Goal: Task Accomplishment & Management: Complete application form

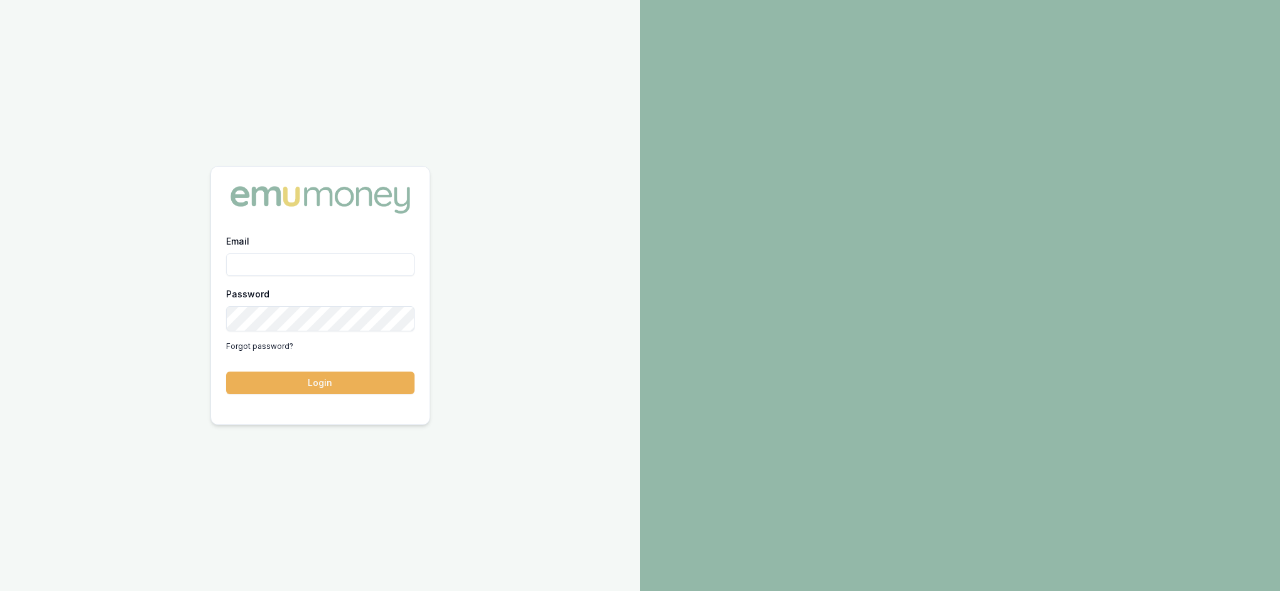
type input "rachael.connors@emumoney.com.au"
click at [319, 390] on button "Login" at bounding box center [320, 382] width 188 height 23
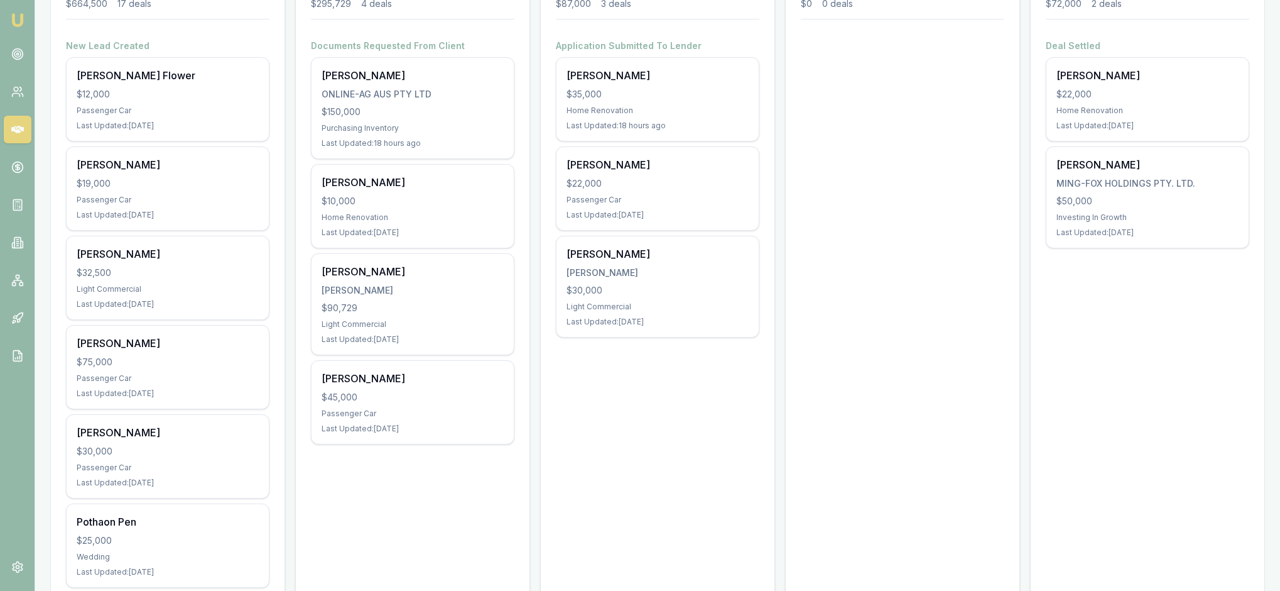
scroll to position [221, 0]
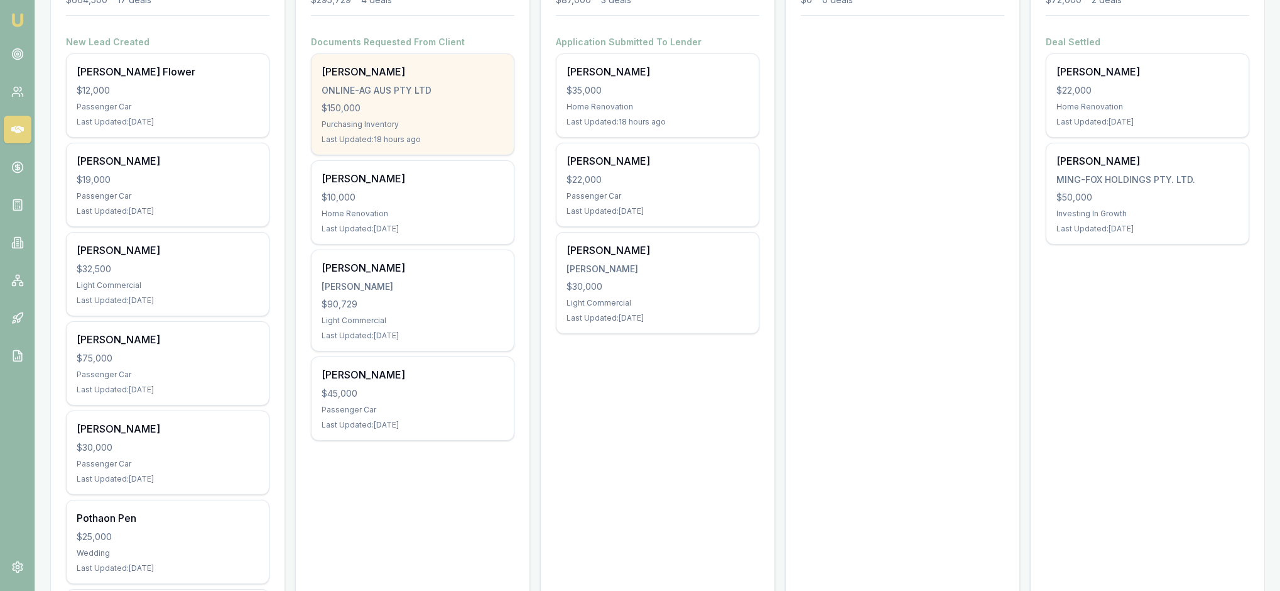
click at [442, 114] on div "$150,000" at bounding box center [413, 108] width 182 height 13
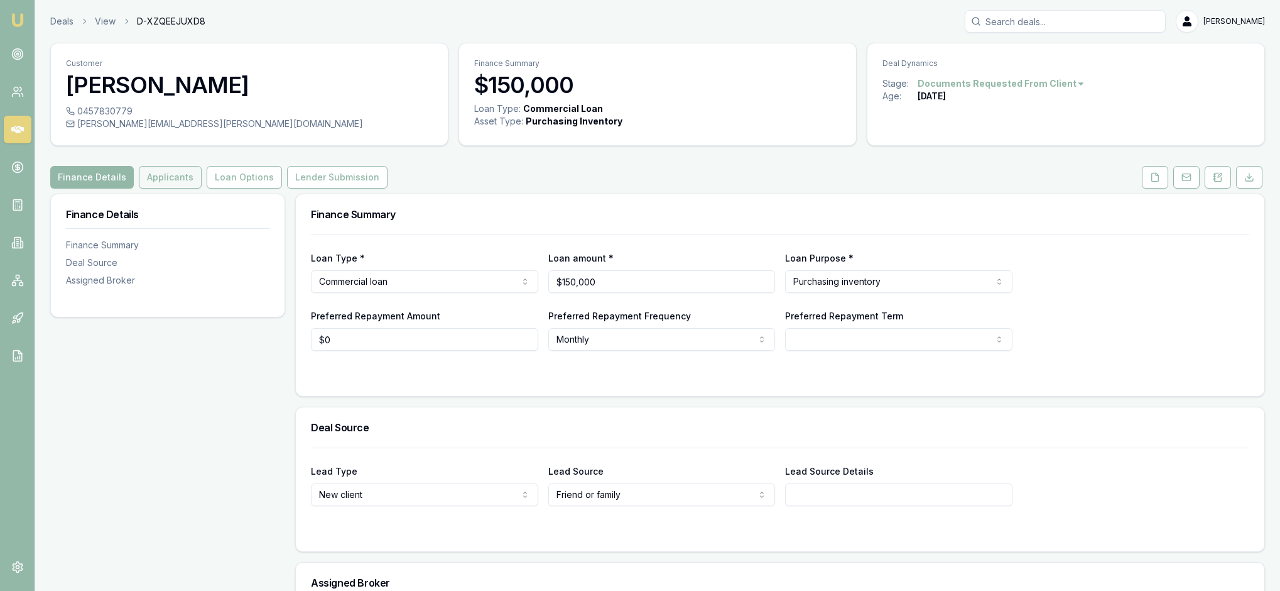
click at [202, 188] on button "Applicants" at bounding box center [170, 177] width 63 height 23
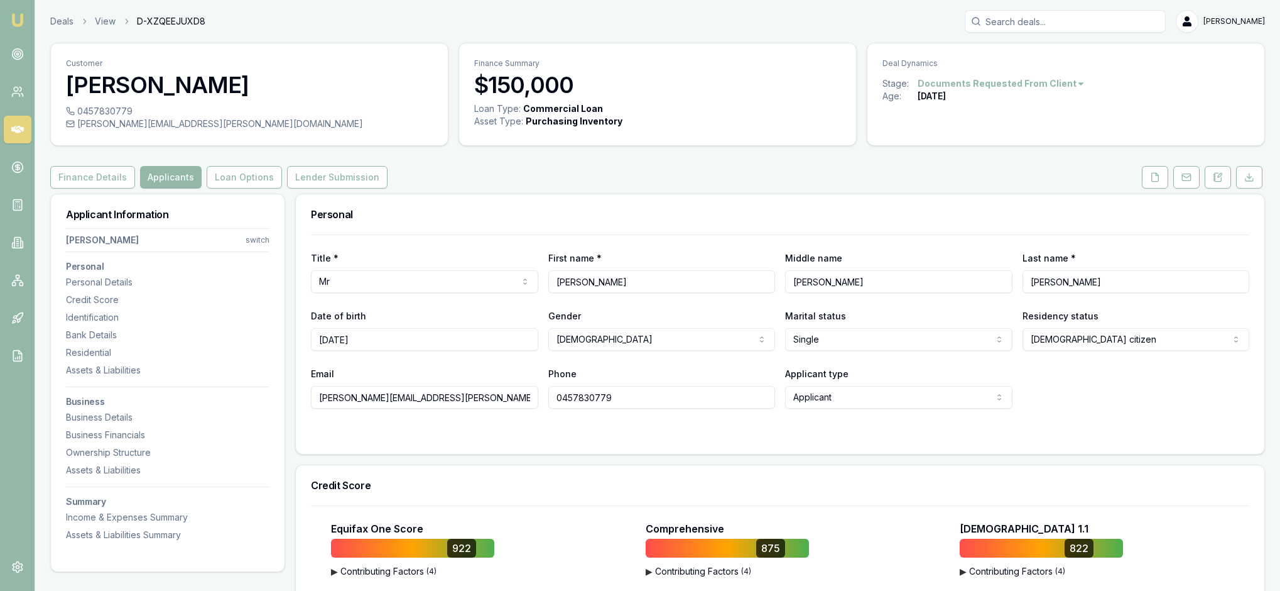
click at [253, 268] on html "Emu Broker Deals View D-XZQEEJUXD8 [PERSON_NAME] Toggle Menu Customer [PERSON_N…" at bounding box center [640, 295] width 1280 height 591
click at [183, 344] on div "[PERSON_NAME]" at bounding box center [164, 357] width 134 height 33
select select
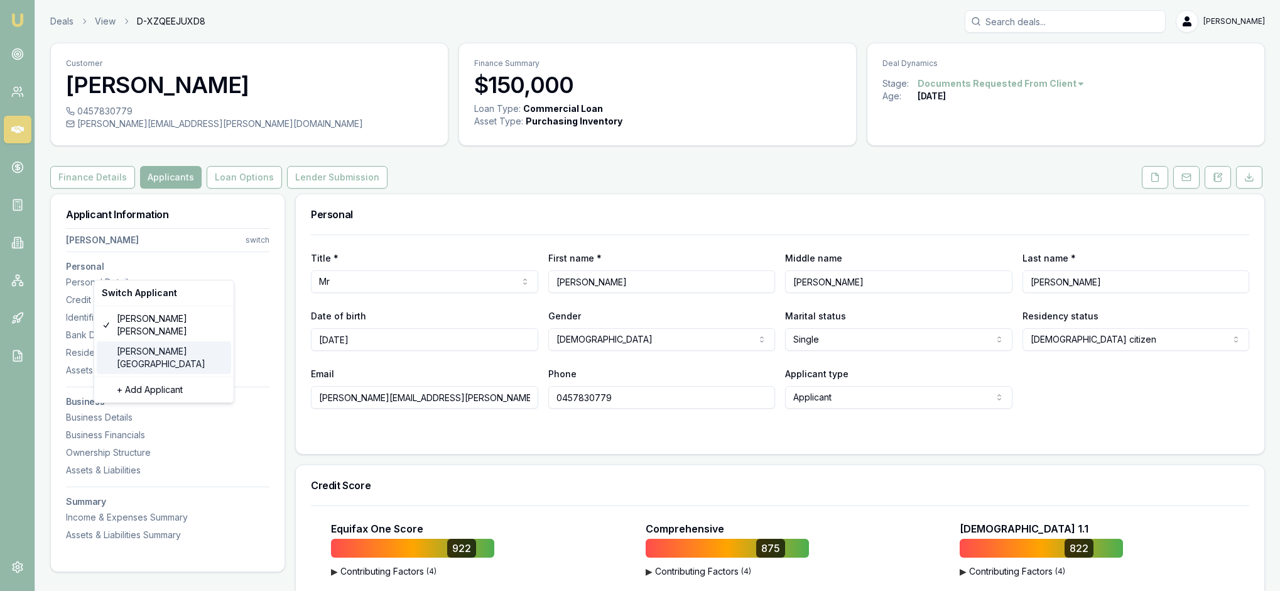
select select
type input "[PERSON_NAME]"
type input "[GEOGRAPHIC_DATA]"
type input "[PERSON_NAME][EMAIL_ADDRESS][PERSON_NAME][DOMAIN_NAME]"
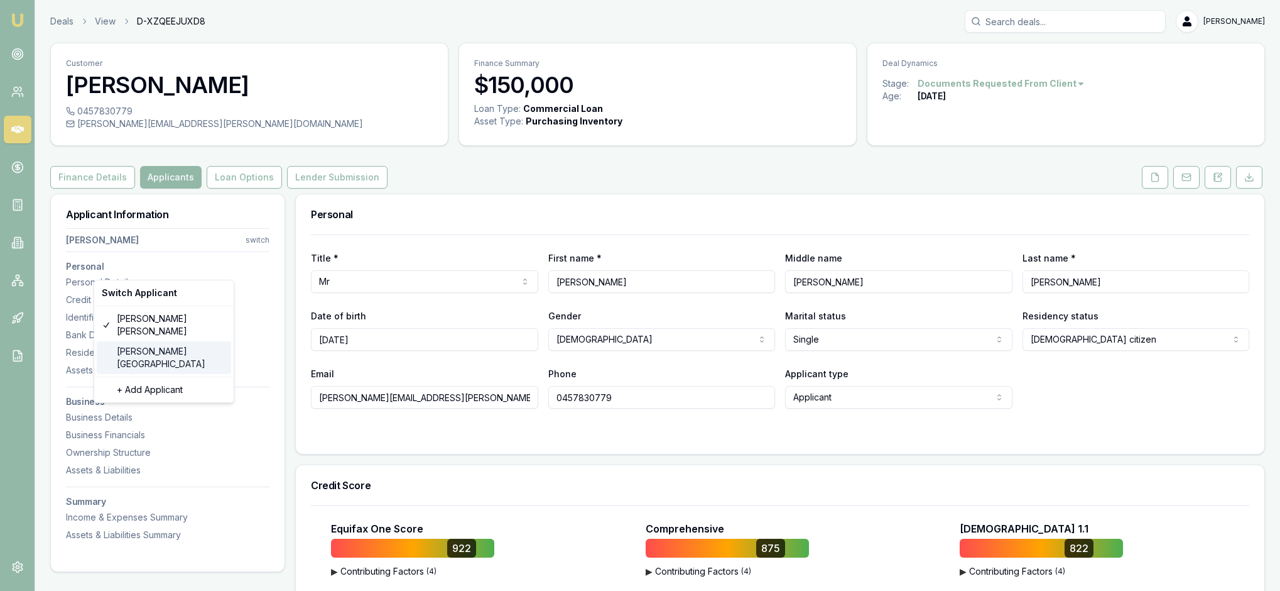
type input "0488047101"
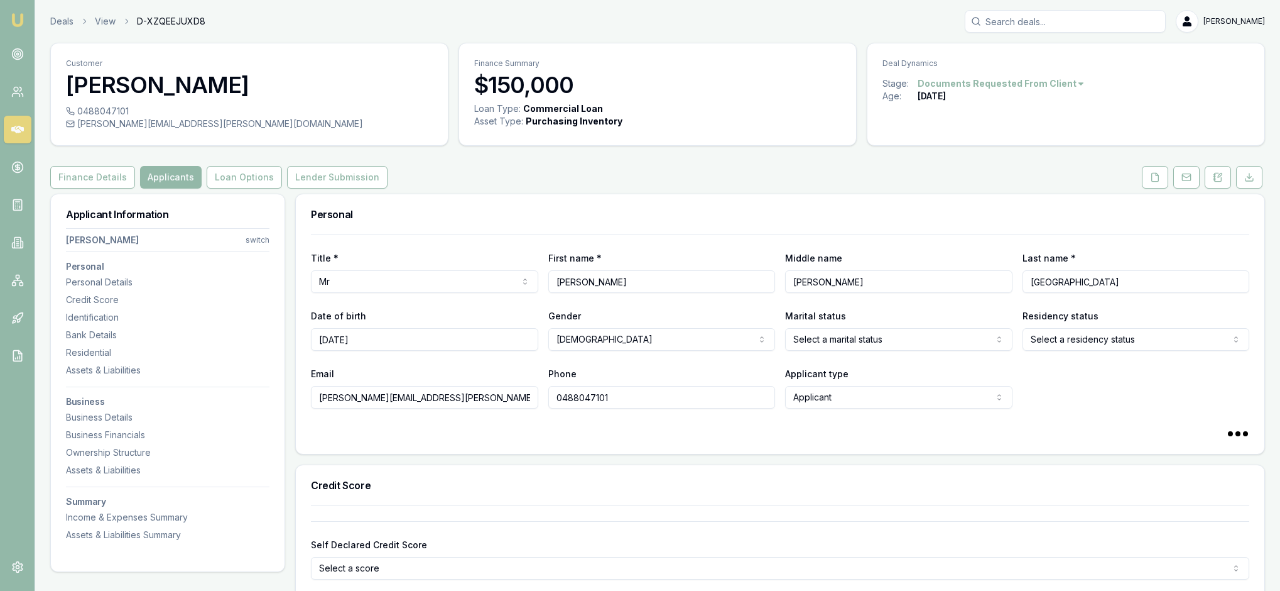
click at [544, 225] on div "Personal" at bounding box center [780, 214] width 969 height 40
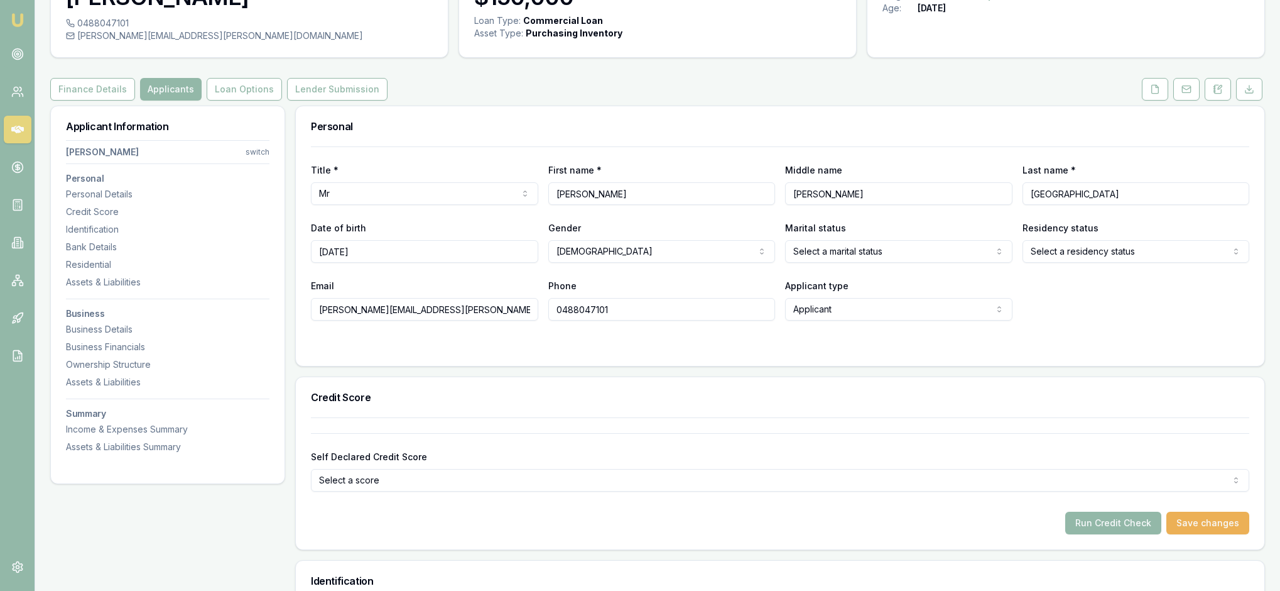
scroll to position [96, 0]
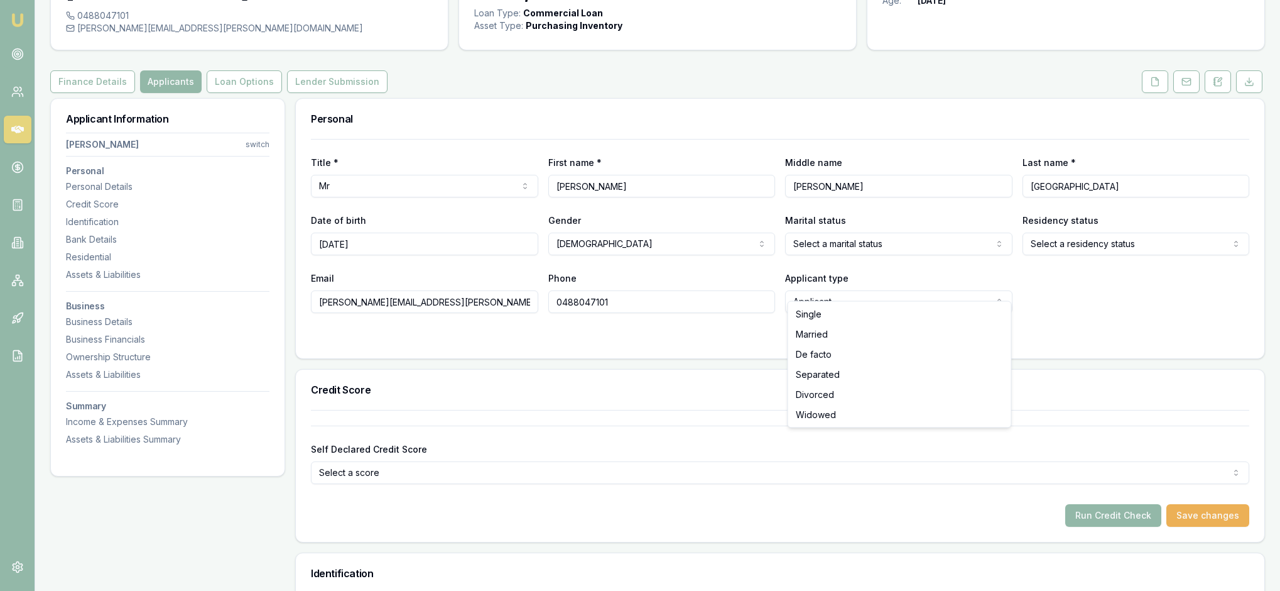
click at [998, 287] on html "Emu Broker Deals View D-XZQEEJUXD8 [PERSON_NAME] Toggle Menu Customer [PERSON_N…" at bounding box center [640, 199] width 1280 height 591
select select "MARRIED"
click at [1096, 343] on form "Title * Mr Mr Mrs Miss Ms Dr Prof First name * [PERSON_NAME] Middle name [PERSO…" at bounding box center [780, 241] width 939 height 204
click at [1234, 287] on html "Emu Broker Deals View D-XZQEEJUXD8 [PERSON_NAME] Toggle Menu Customer [PERSON_N…" at bounding box center [640, 199] width 1280 height 591
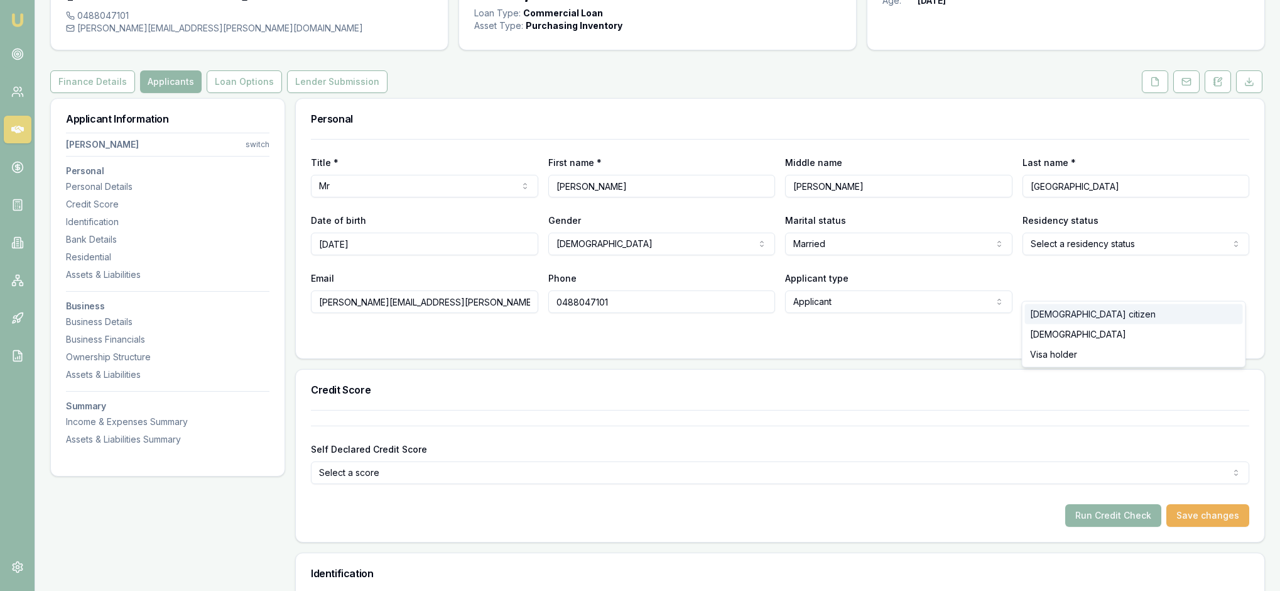
select select "[DEMOGRAPHIC_DATA]"
click at [926, 343] on form "Title * Mr Mr Mrs Miss Ms Dr Prof First name * [PERSON_NAME] Middle name [PERSO…" at bounding box center [780, 241] width 939 height 204
click at [988, 133] on div "Personal" at bounding box center [780, 119] width 969 height 40
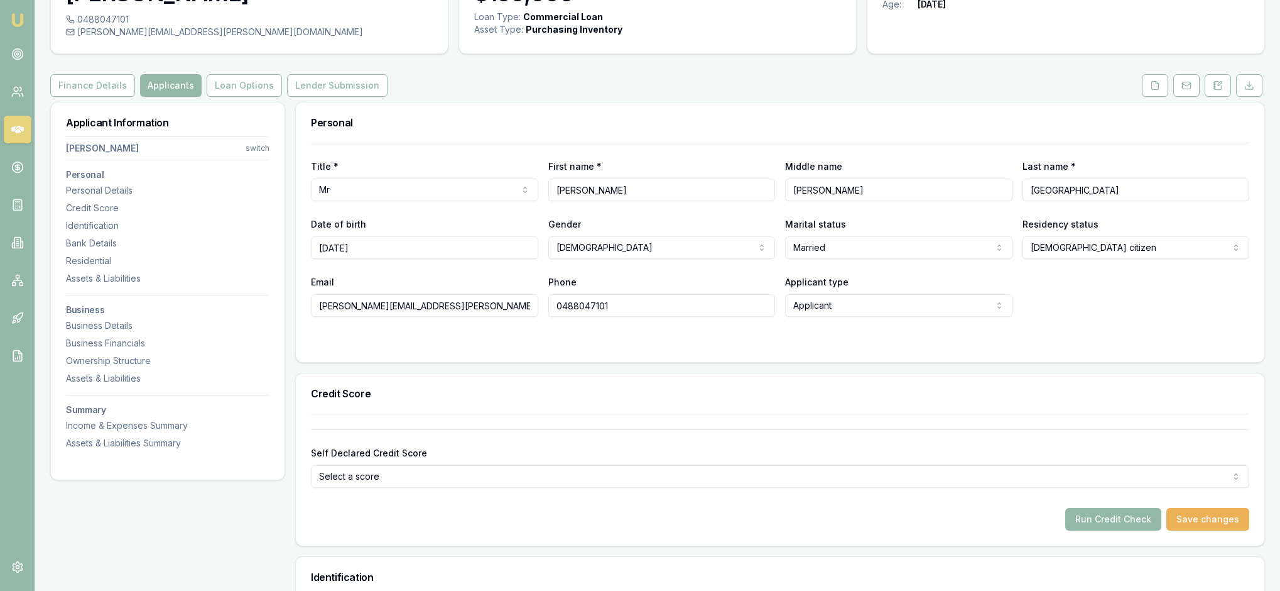
scroll to position [-3, 0]
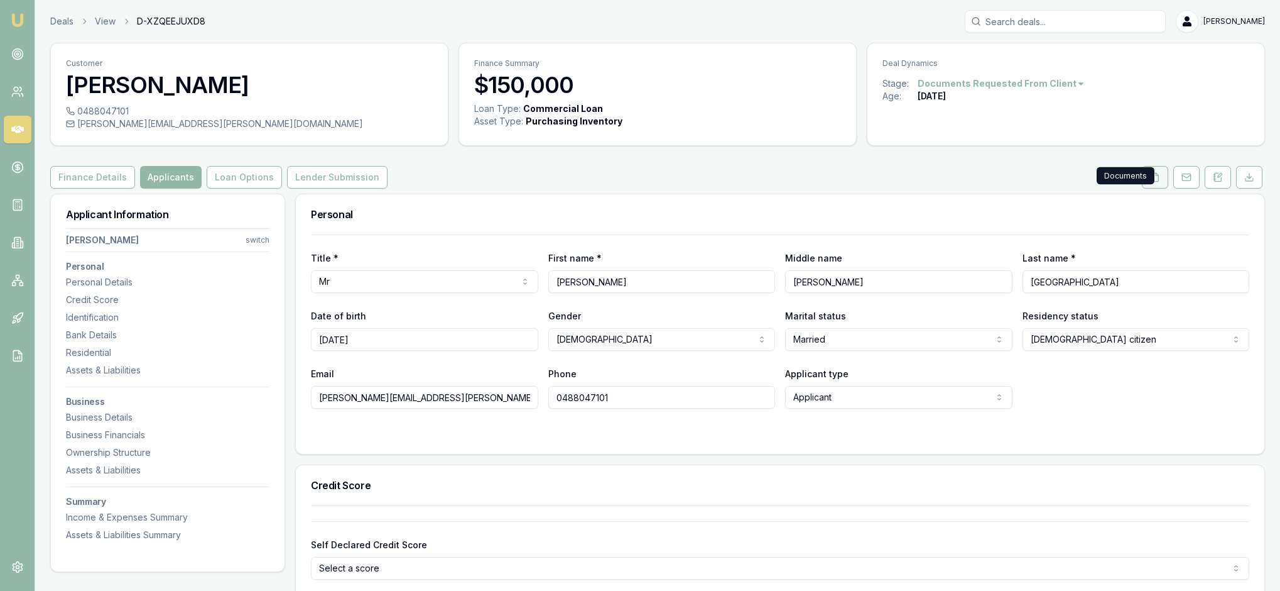
click at [1150, 182] on icon at bounding box center [1155, 177] width 10 height 10
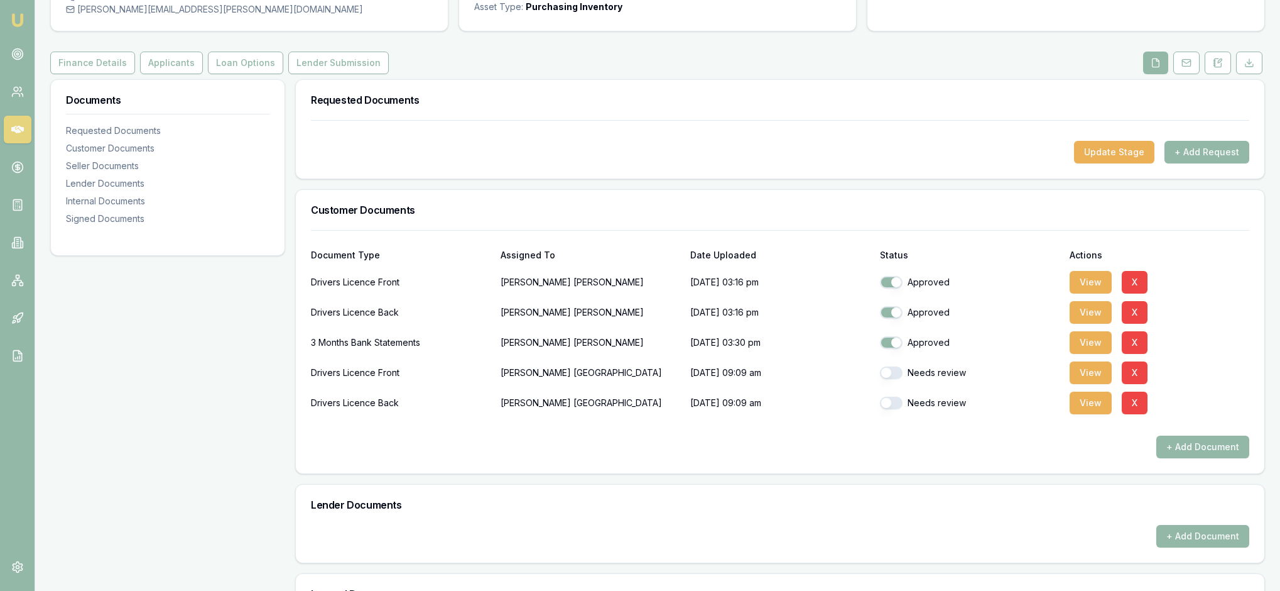
scroll to position [151, 0]
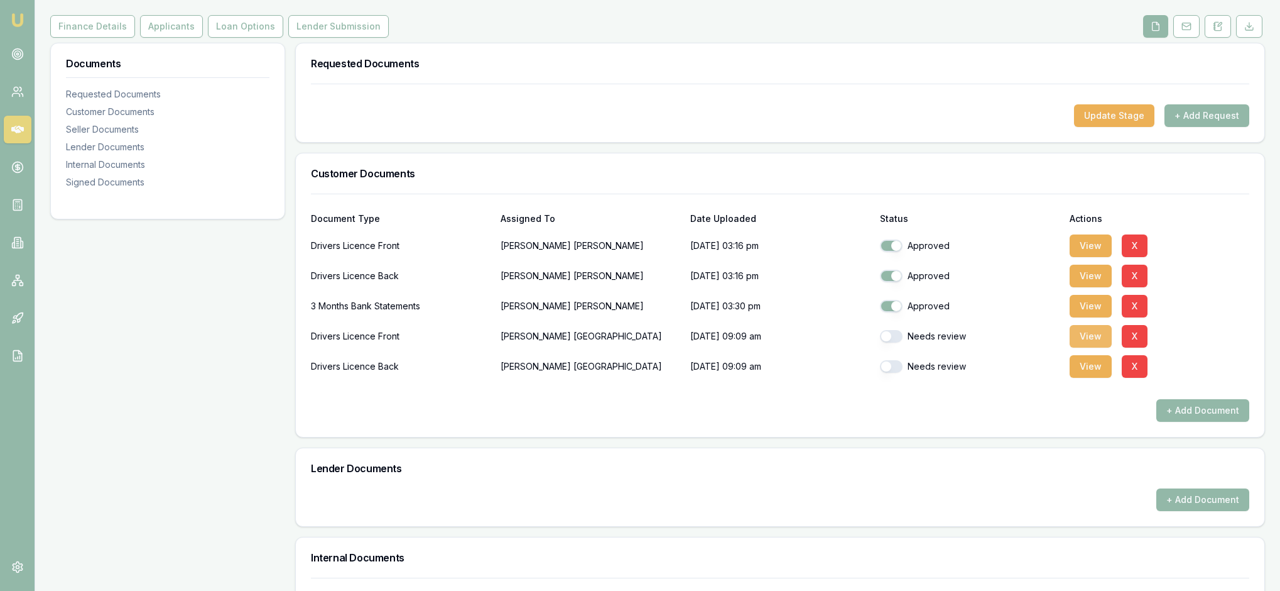
click at [1098, 347] on button "View" at bounding box center [1091, 336] width 42 height 23
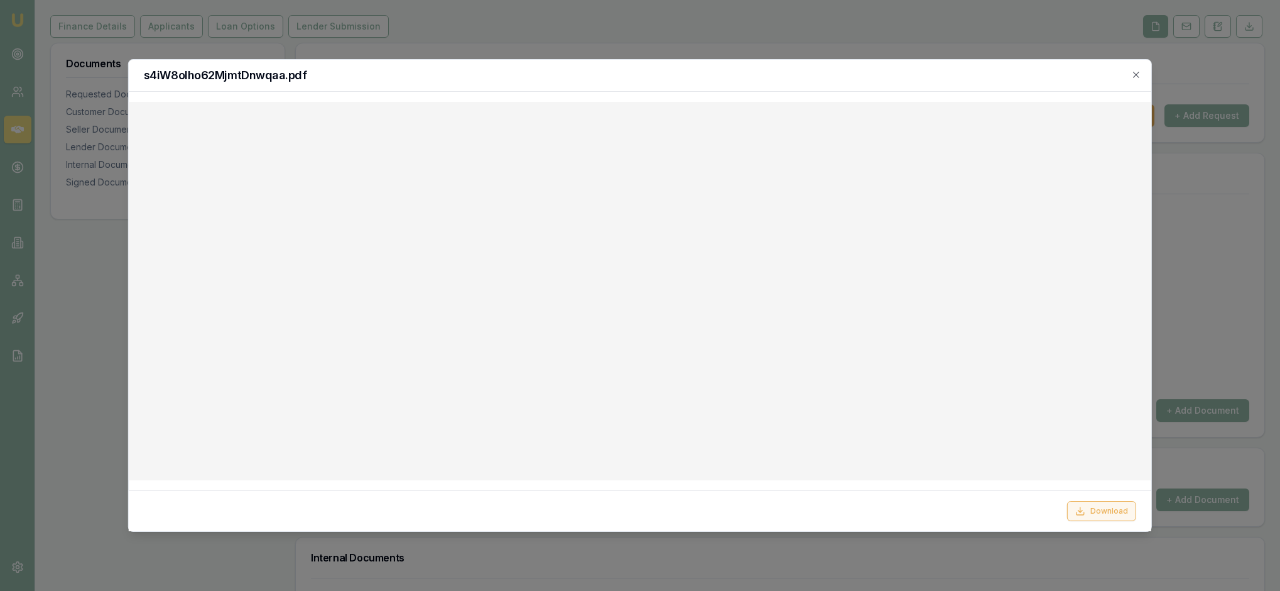
click at [1107, 508] on button "Download" at bounding box center [1101, 511] width 69 height 20
click at [1133, 72] on icon "button" at bounding box center [1137, 75] width 10 height 10
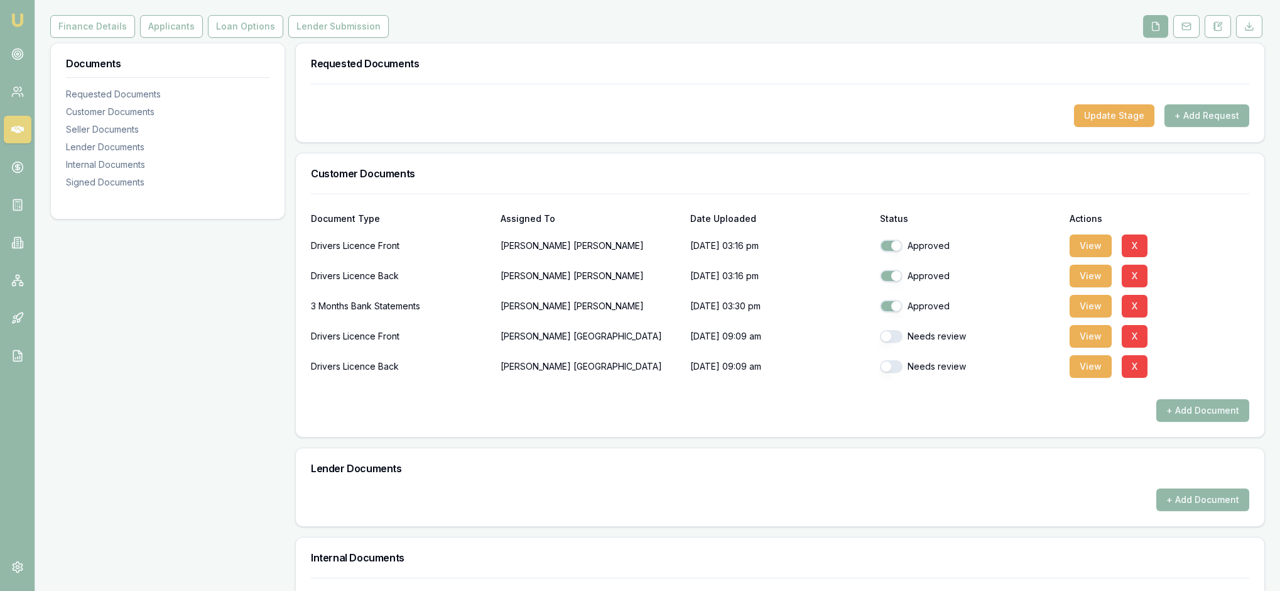
click at [892, 342] on button "button" at bounding box center [891, 336] width 23 height 13
click at [1096, 378] on button "View" at bounding box center [1091, 366] width 42 height 23
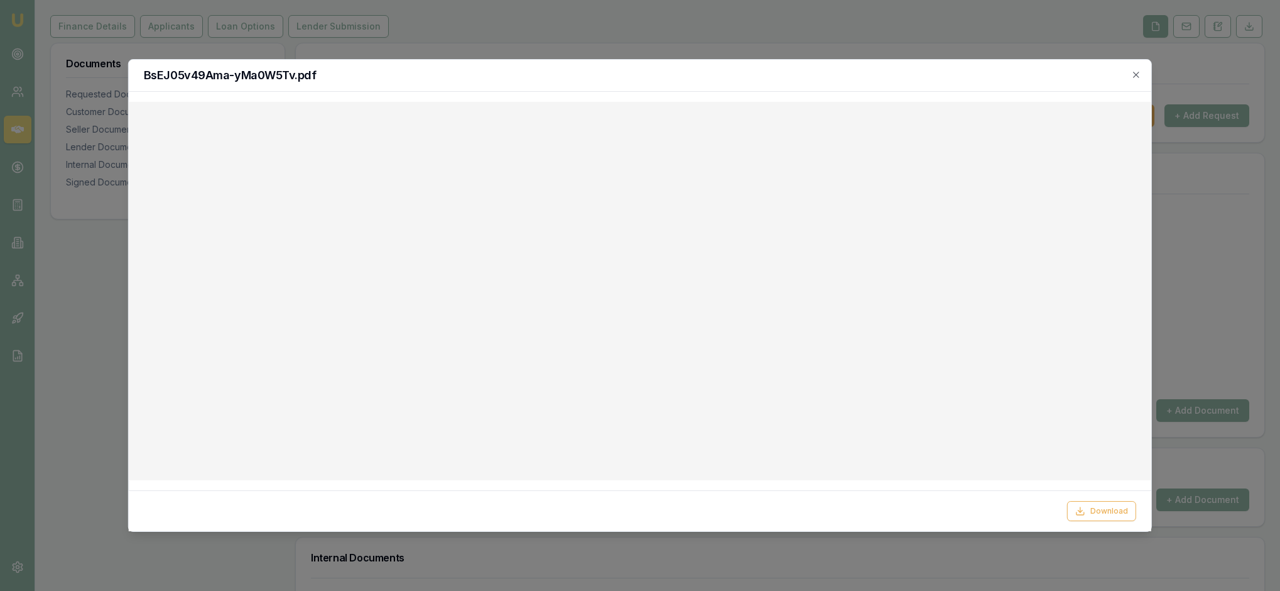
checkbox input "false"
checkbox input "true"
click at [1095, 501] on button "Download" at bounding box center [1101, 511] width 69 height 20
click at [1132, 77] on icon "button" at bounding box center [1137, 75] width 10 height 10
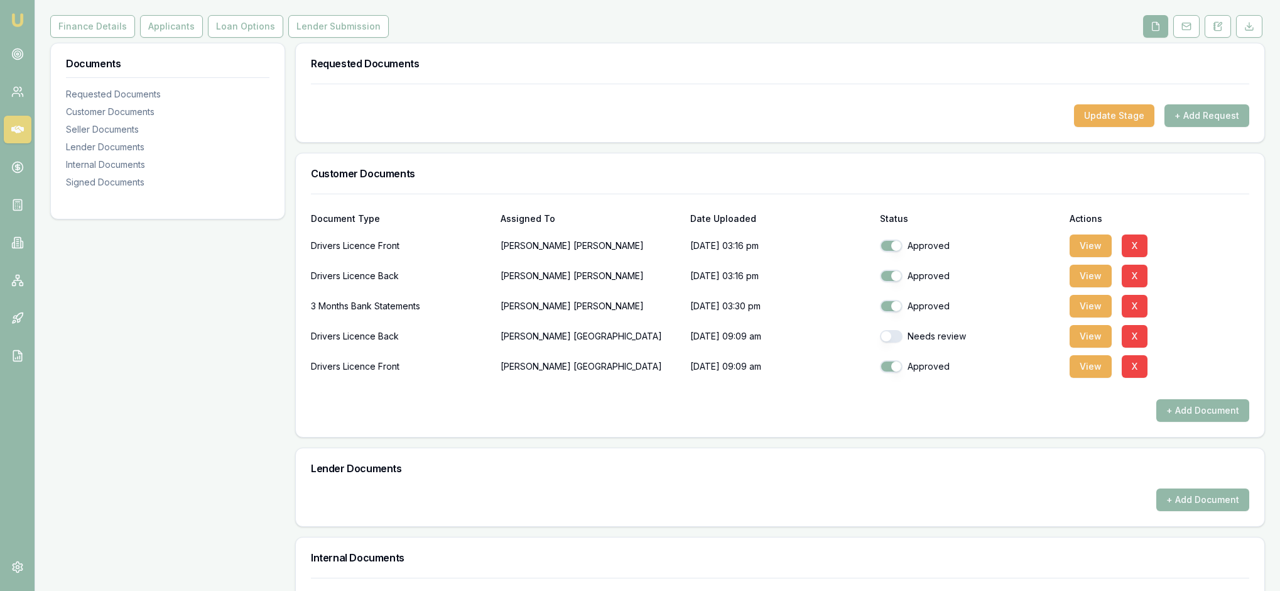
click at [846, 422] on div "+ Add Document" at bounding box center [780, 410] width 939 height 23
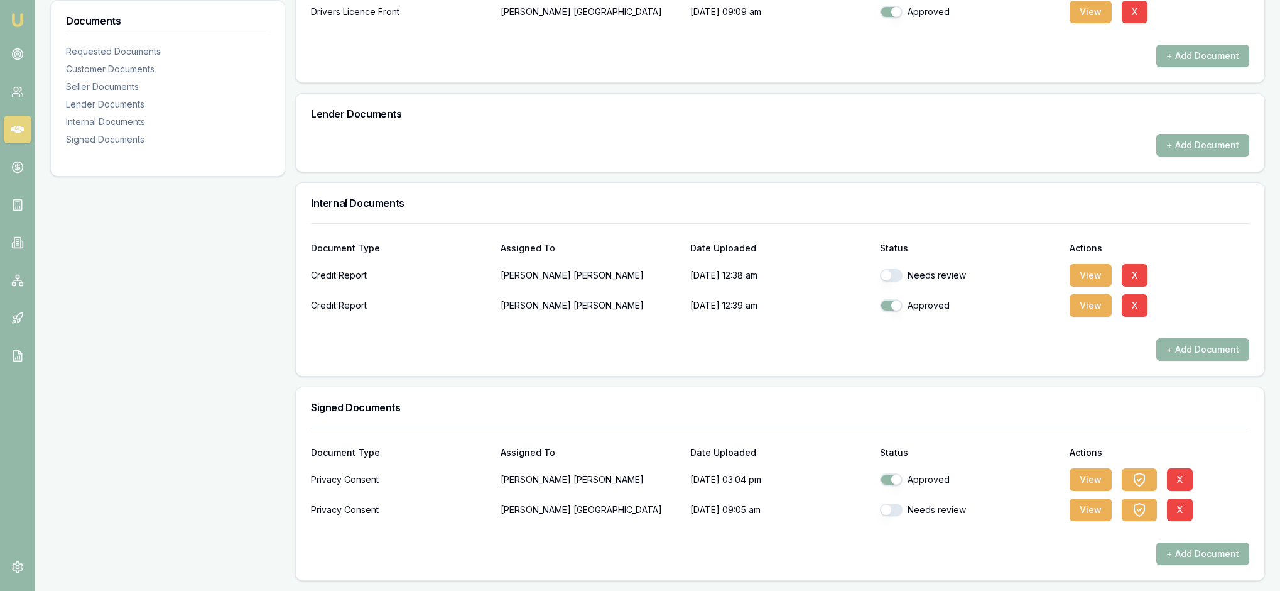
scroll to position [651, 0]
click at [1091, 503] on button "View" at bounding box center [1091, 509] width 42 height 23
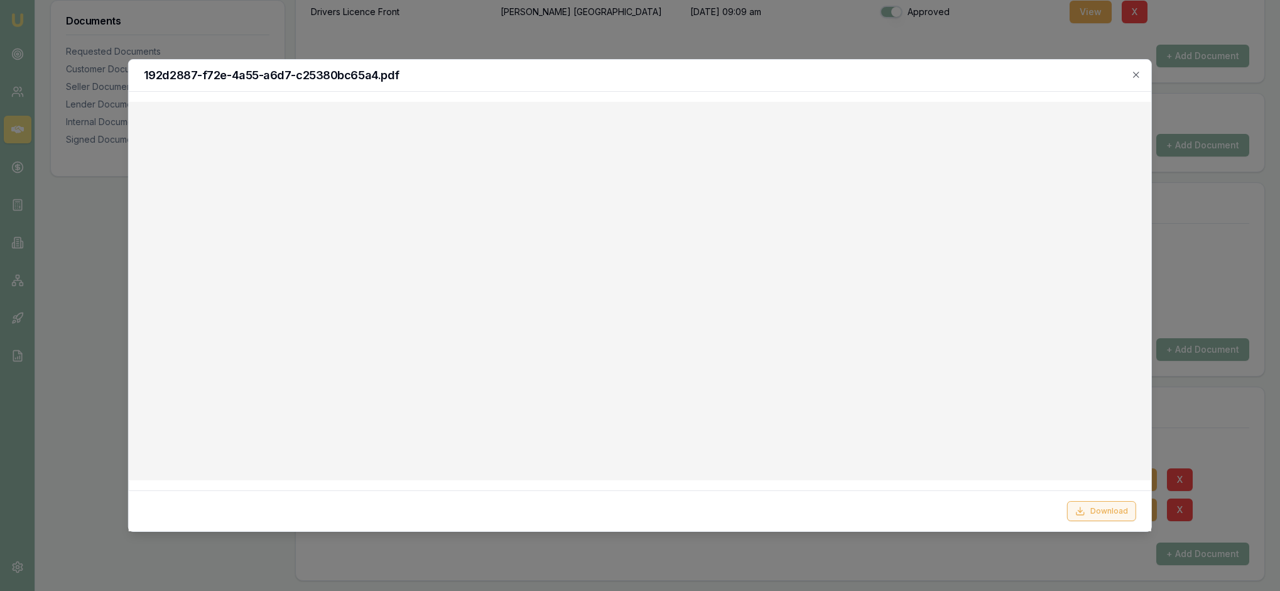
click at [1092, 505] on button "Download" at bounding box center [1101, 511] width 69 height 20
click at [1132, 75] on icon "button" at bounding box center [1137, 75] width 10 height 10
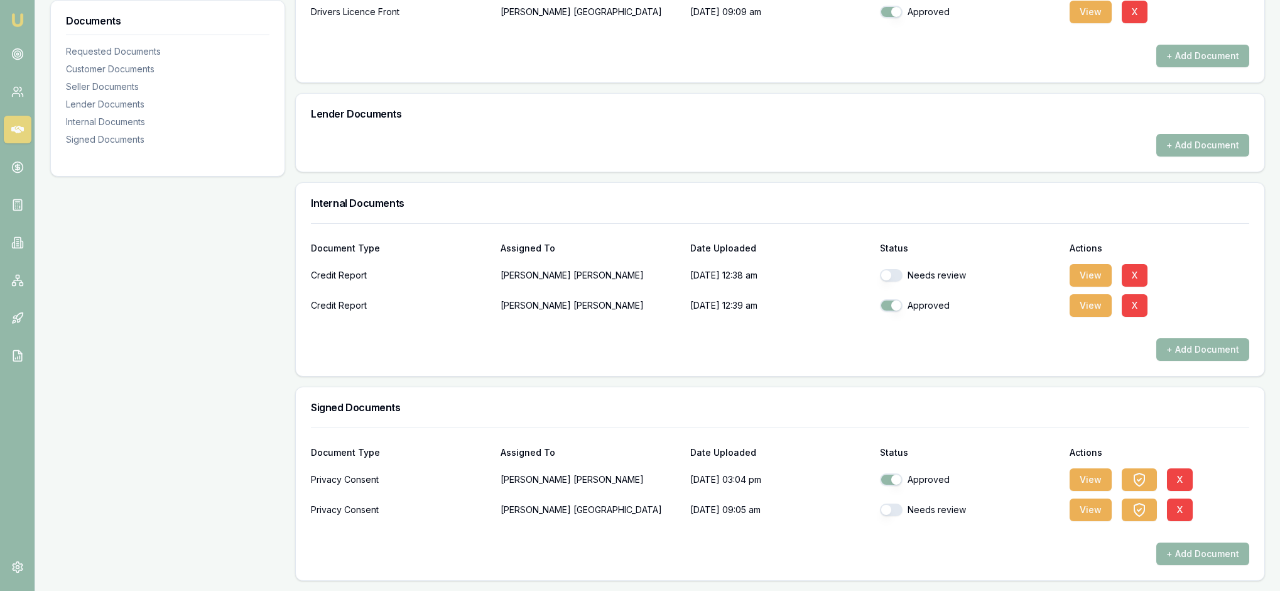
click at [902, 503] on button "button" at bounding box center [891, 509] width 23 height 13
checkbox input "true"
click at [828, 506] on p "[DATE] 09:05 am" at bounding box center [781, 509] width 180 height 25
click at [898, 281] on button "button" at bounding box center [891, 275] width 23 height 13
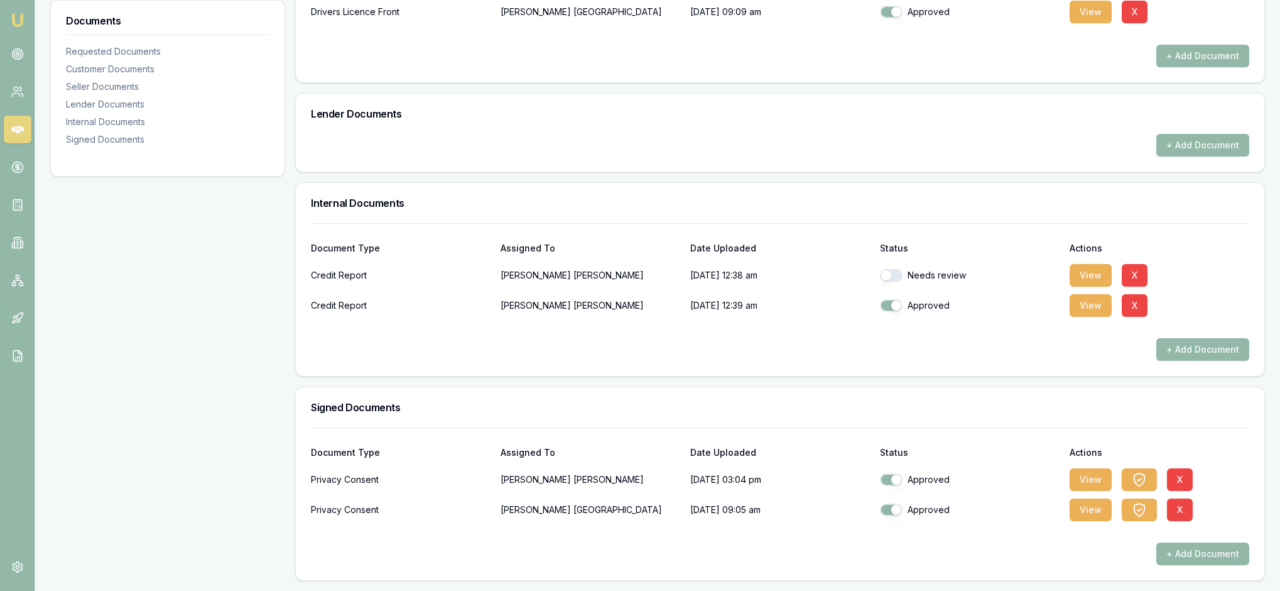
checkbox input "true"
click at [935, 134] on div "Lender Documents" at bounding box center [780, 114] width 969 height 40
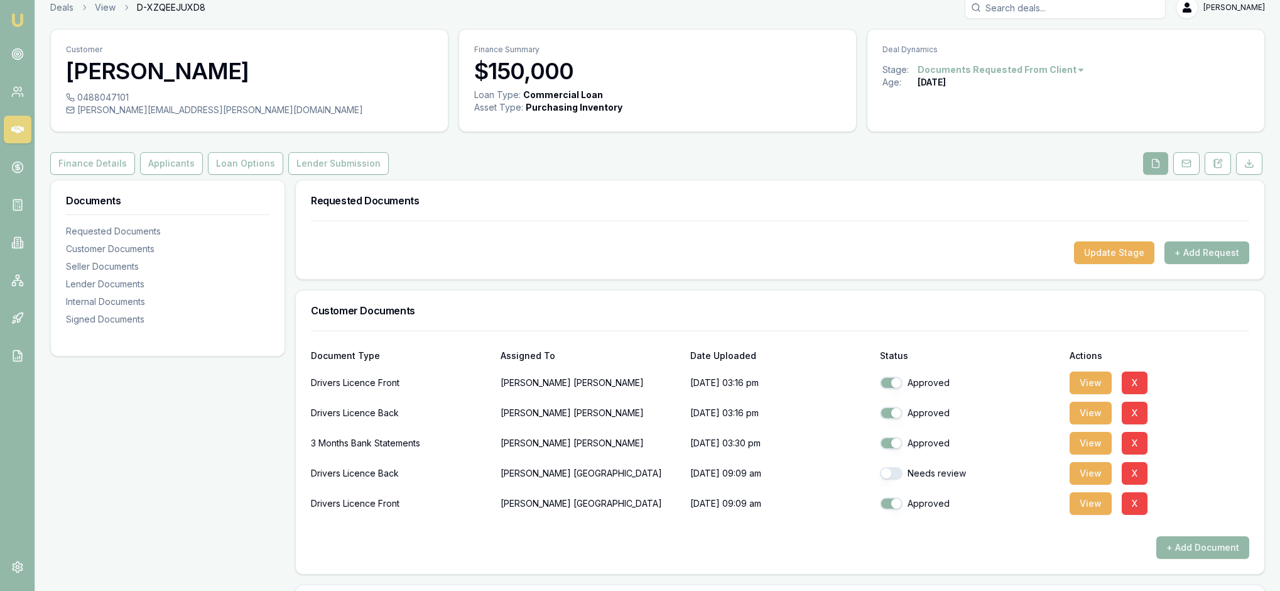
scroll to position [0, 0]
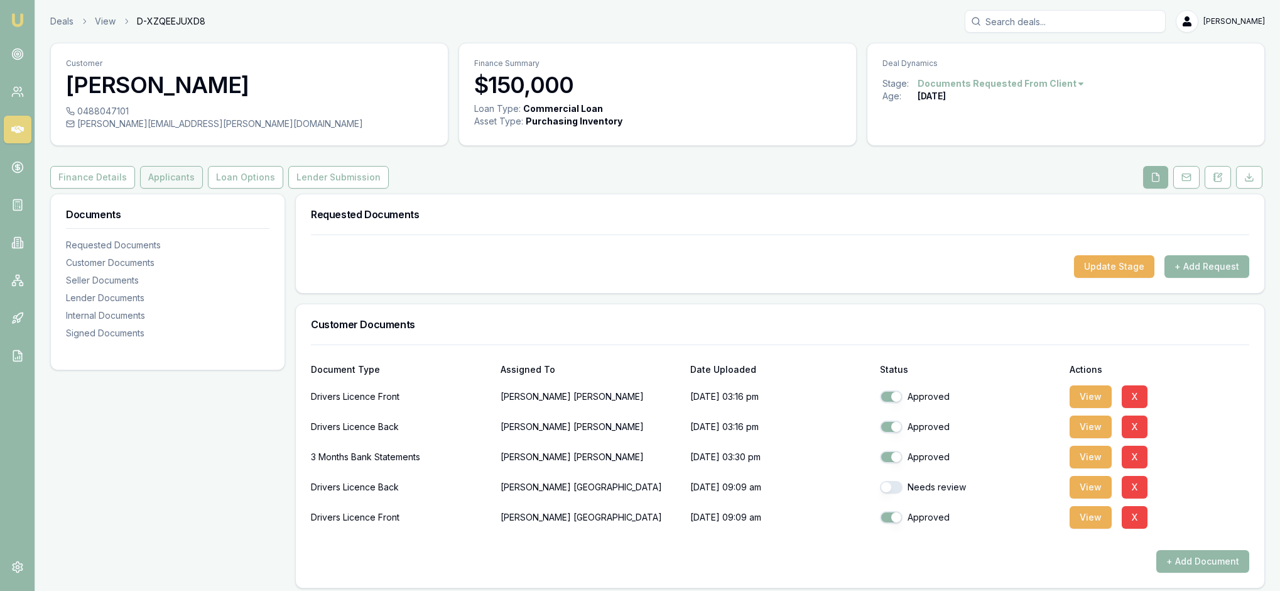
click at [203, 188] on button "Applicants" at bounding box center [171, 177] width 63 height 23
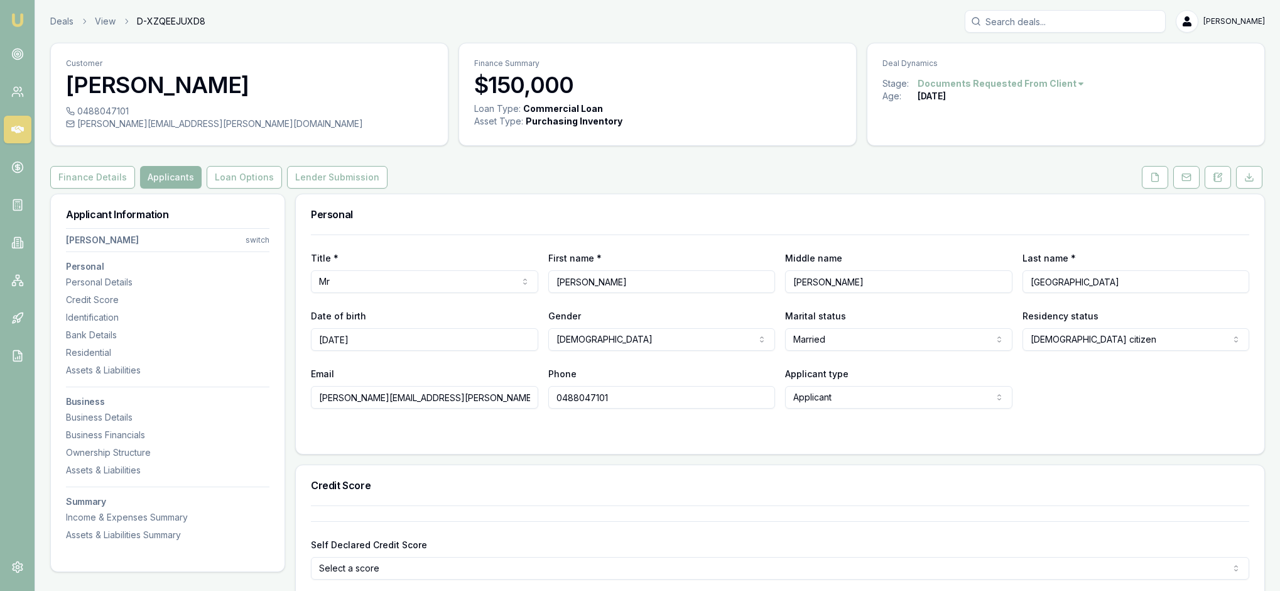
click at [991, 227] on div "Personal" at bounding box center [780, 214] width 969 height 40
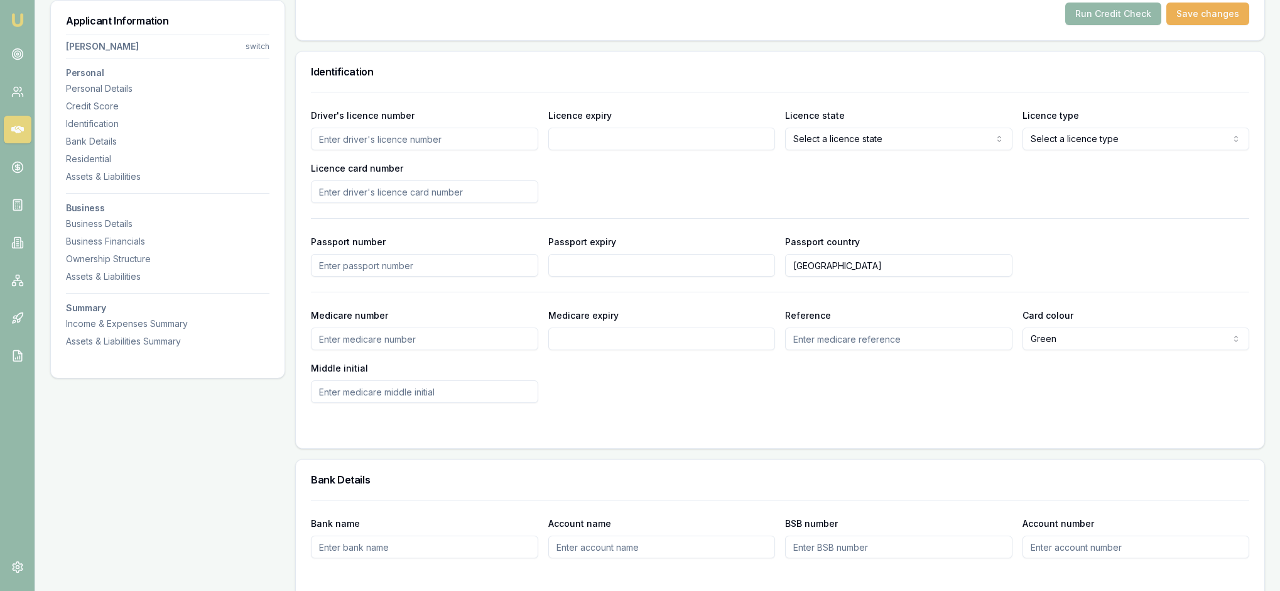
scroll to position [607, 0]
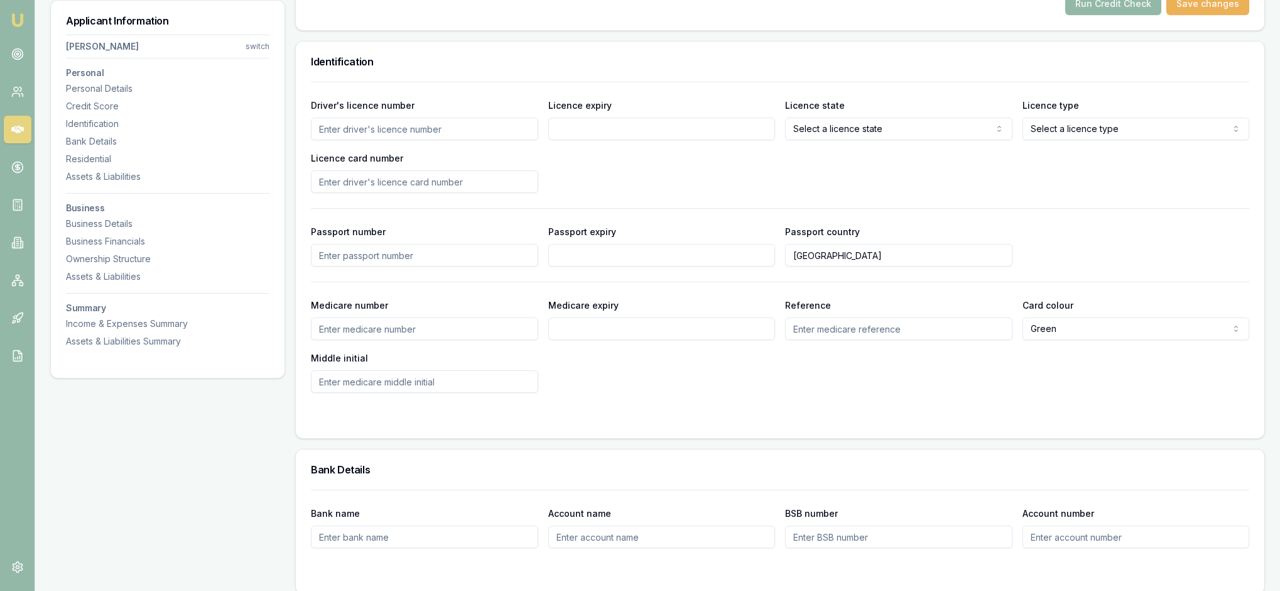
click at [383, 140] on input "Driver's licence number" at bounding box center [424, 128] width 227 height 23
type input "042419446"
click at [586, 140] on input "Licence expiry" at bounding box center [662, 128] width 227 height 23
type input "[DATE]"
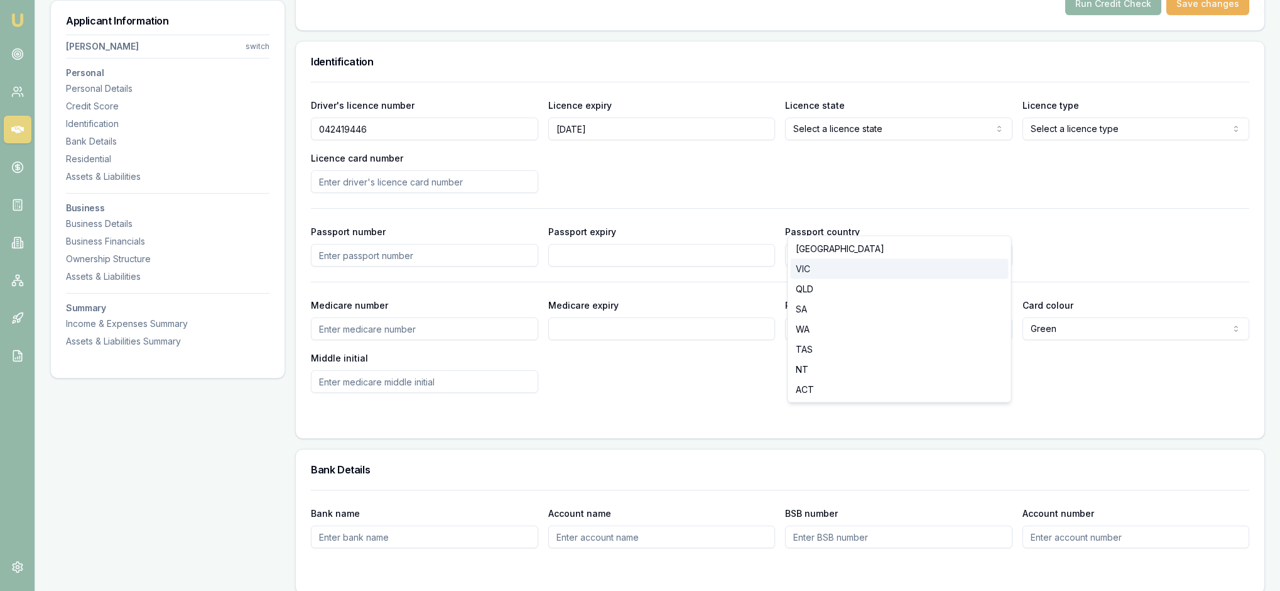
select select "VIC"
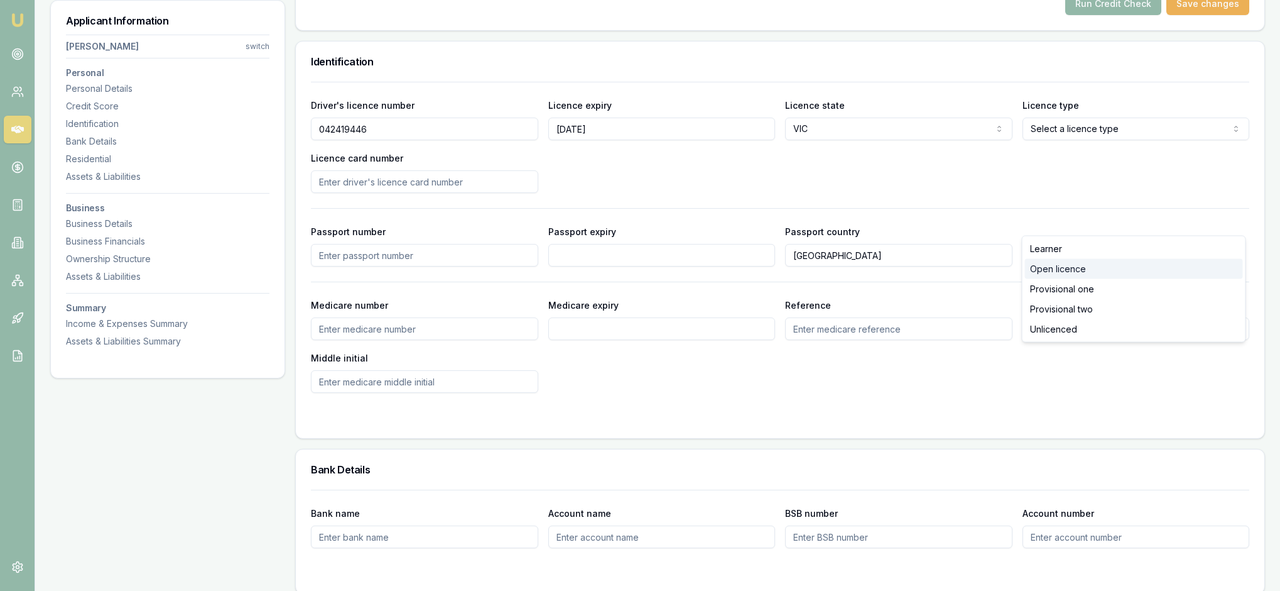
select select "OPEN_LICENCE"
click at [631, 193] on div "Driver's licence number [DRIVERS_LICENSE_NUMBER] Licence expiry [DATE] Licence …" at bounding box center [780, 145] width 939 height 96
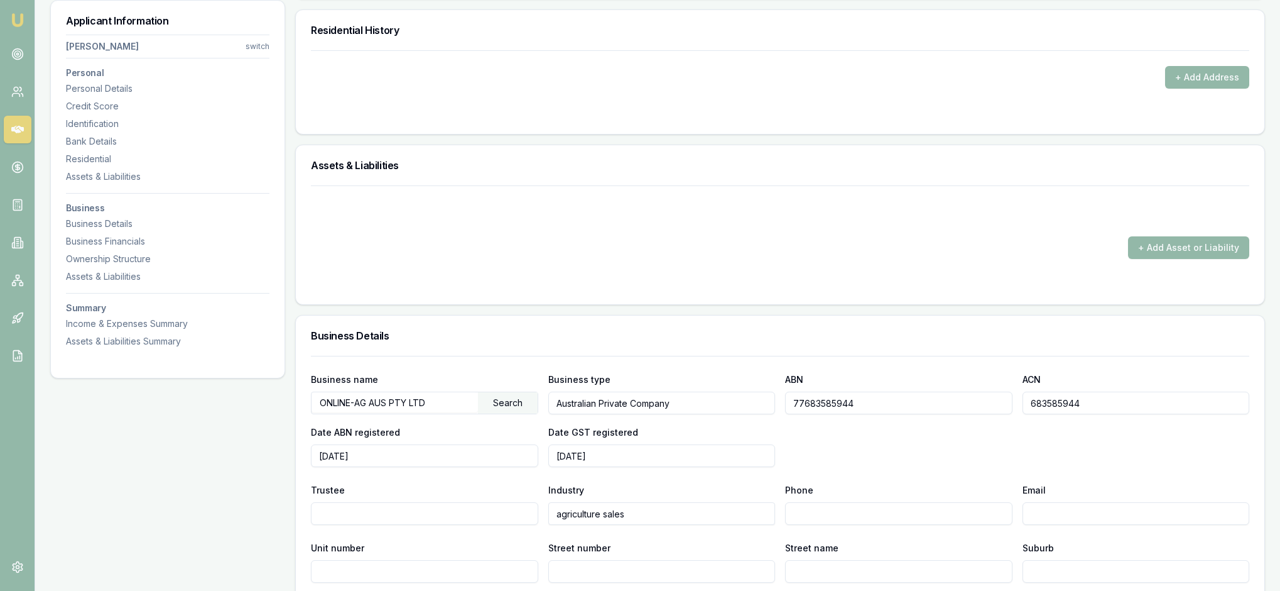
scroll to position [1213, 0]
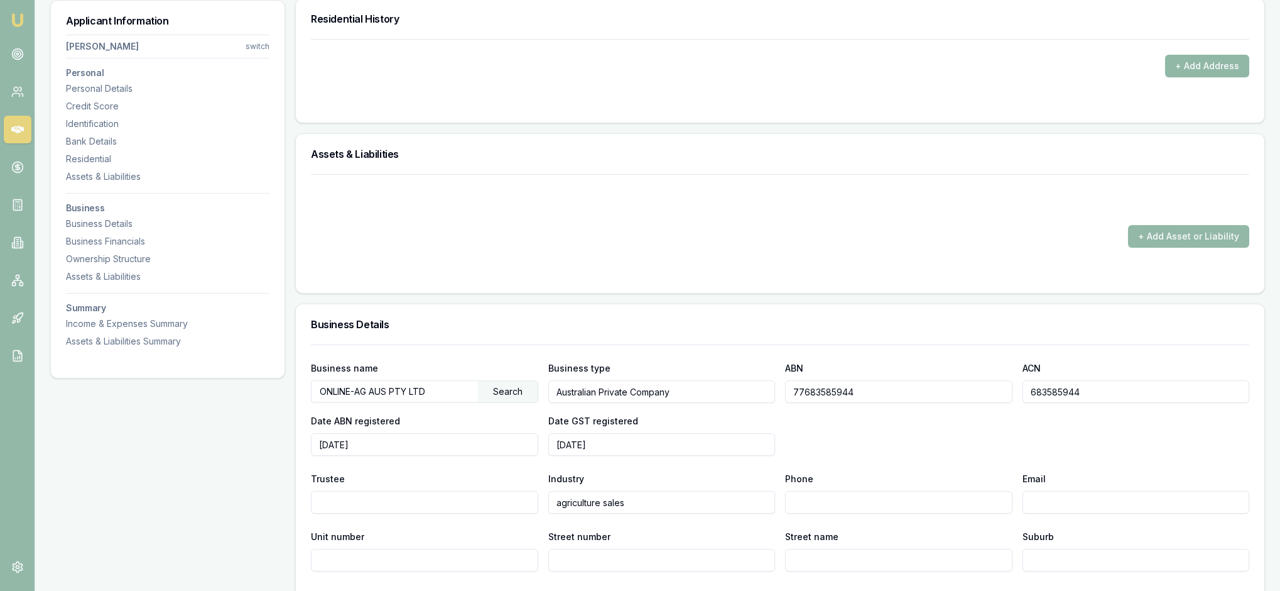
click at [1204, 77] on button "+ Add Address" at bounding box center [1208, 66] width 84 height 23
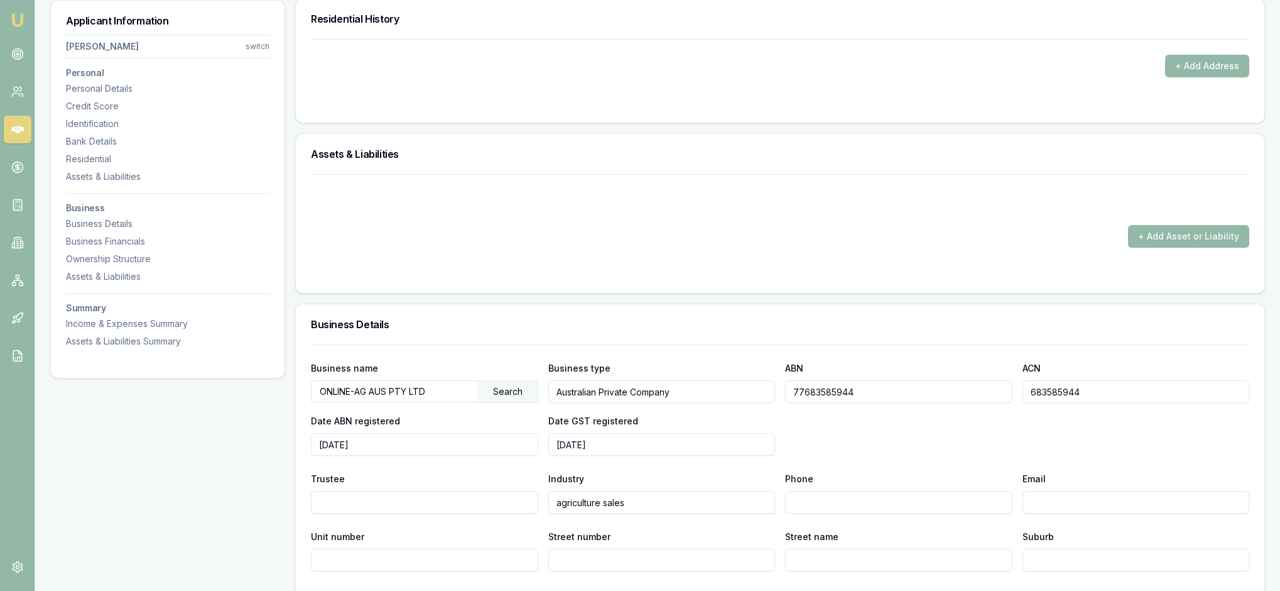
click at [939, 107] on form "+ Add Address" at bounding box center [780, 73] width 939 height 68
click at [1194, 77] on button "+ Add Address" at bounding box center [1208, 66] width 84 height 23
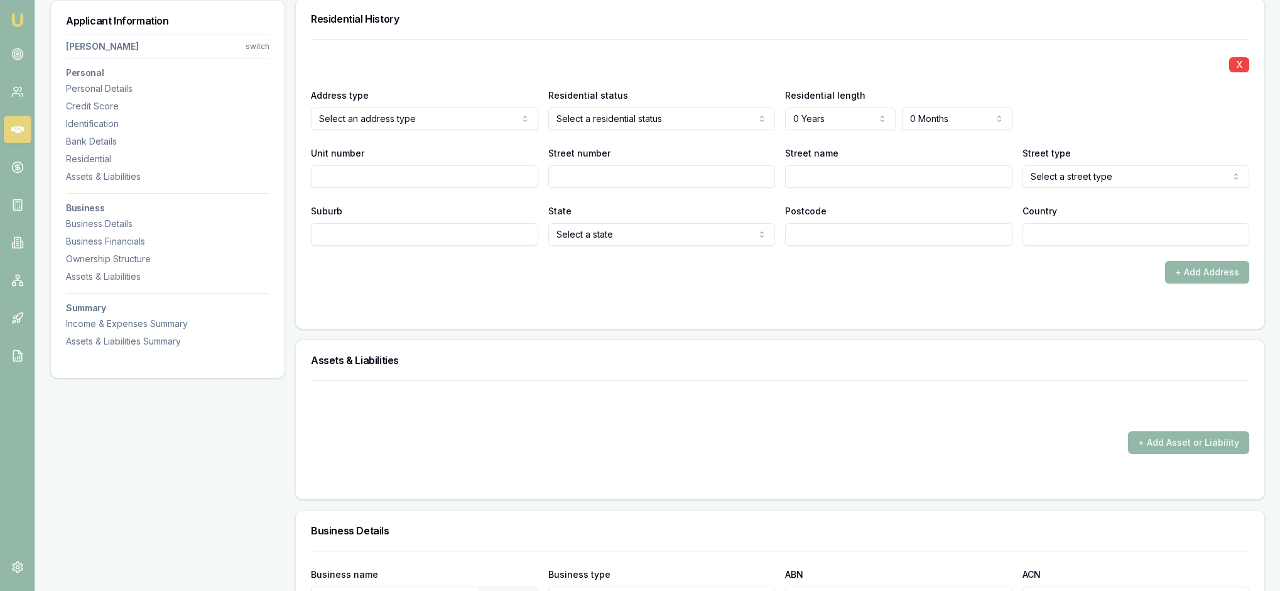
click at [1002, 72] on div "X" at bounding box center [780, 64] width 939 height 18
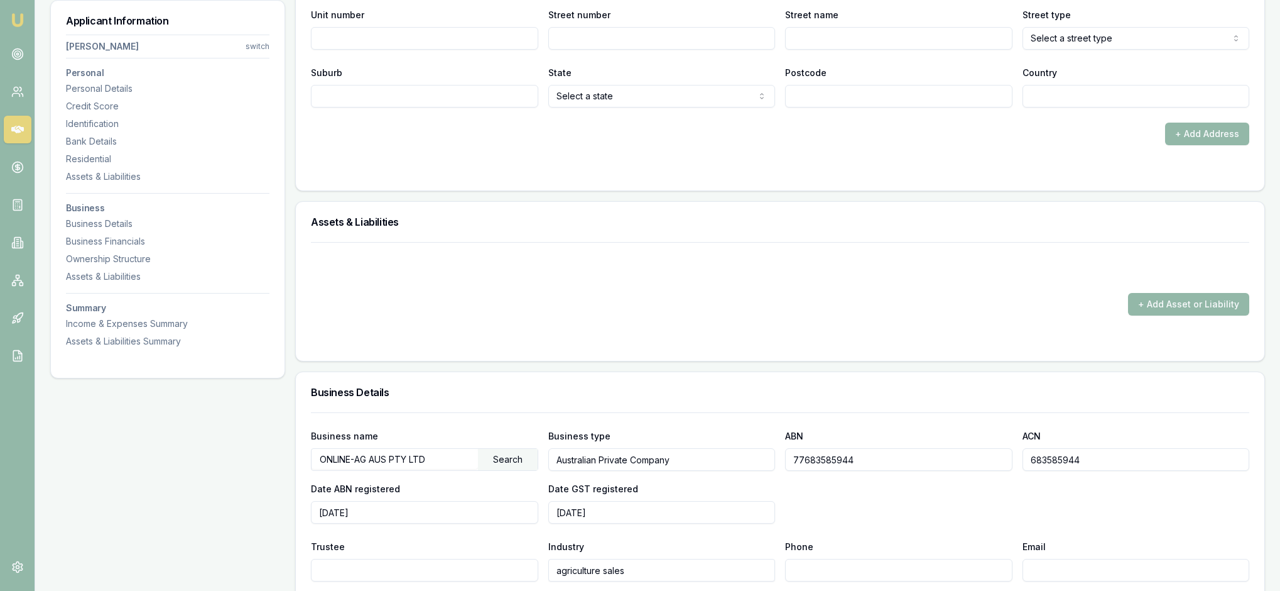
scroll to position [1358, 0]
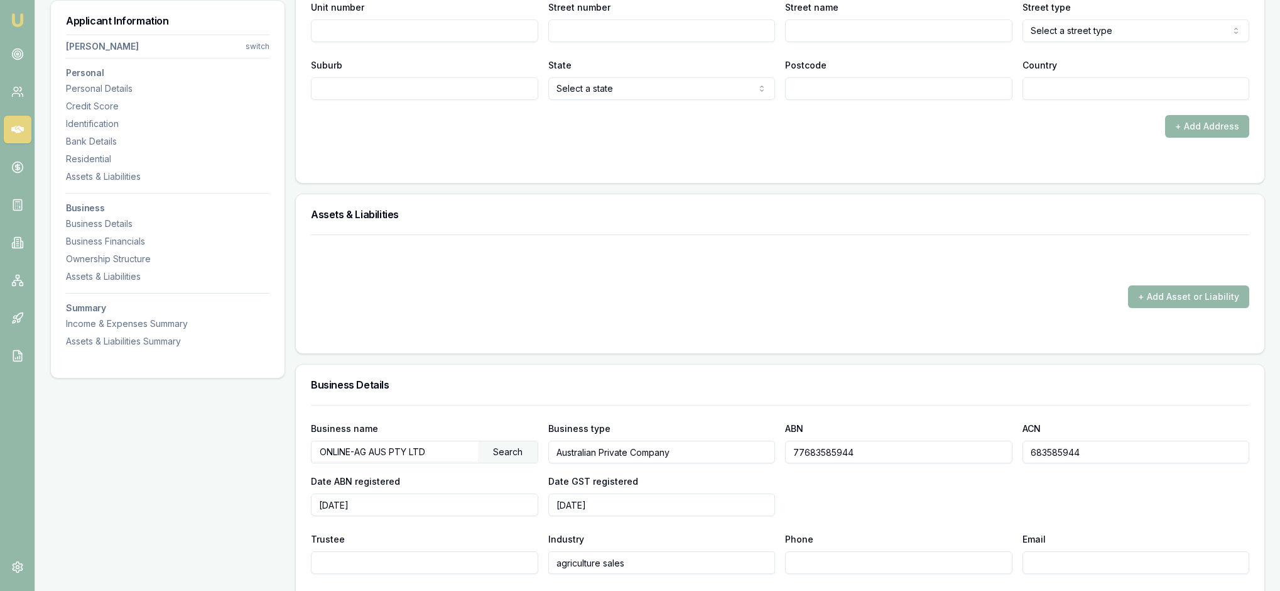
drag, startPoint x: 759, startPoint y: 136, endPoint x: 746, endPoint y: 84, distance: 53.0
drag, startPoint x: 746, startPoint y: 84, endPoint x: 539, endPoint y: 60, distance: 208.7
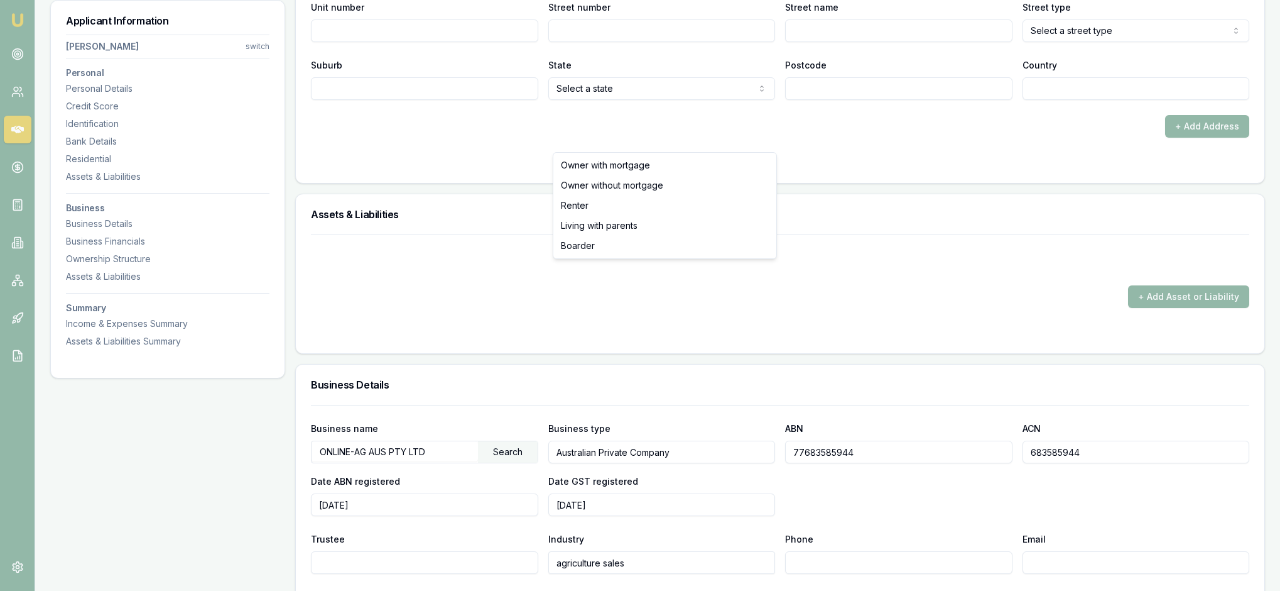
drag, startPoint x: 539, startPoint y: 60, endPoint x: 418, endPoint y: 73, distance: 121.3
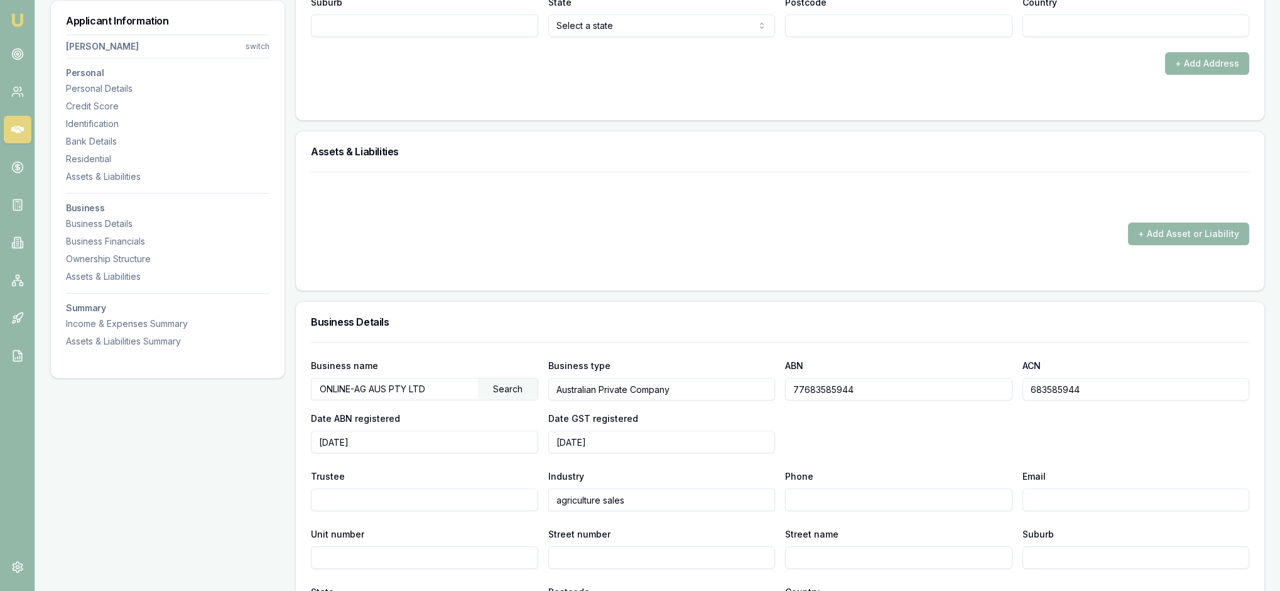
scroll to position [1428, 0]
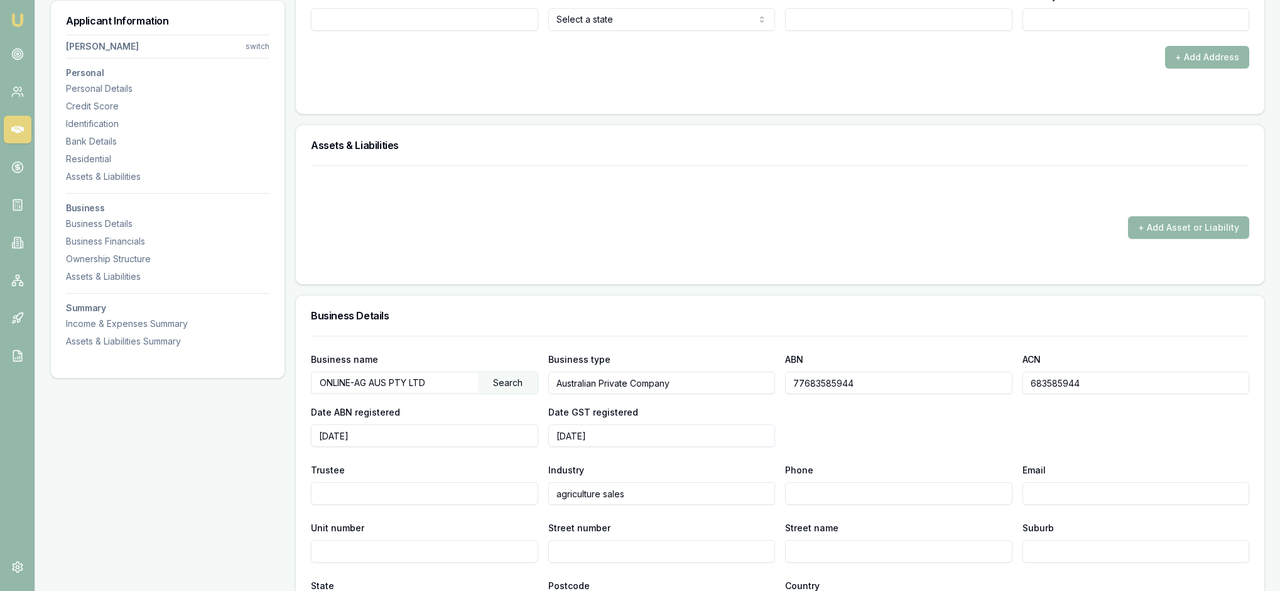
type input "1"
type input "Lincoln"
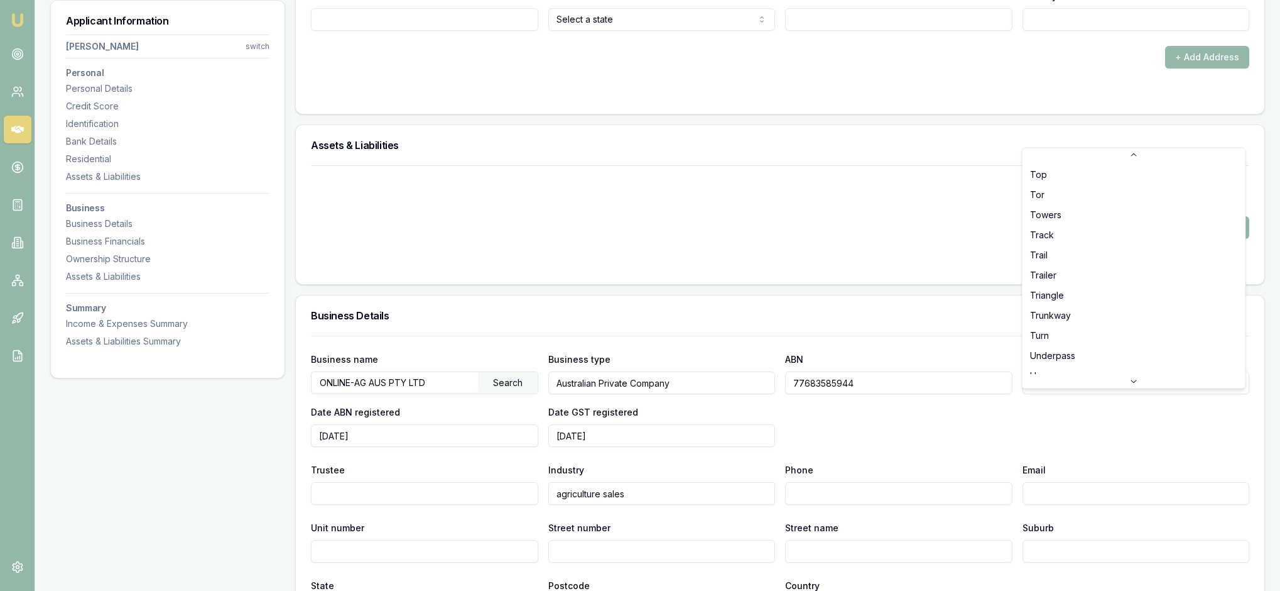
scroll to position [3647, 0]
select select "Street"
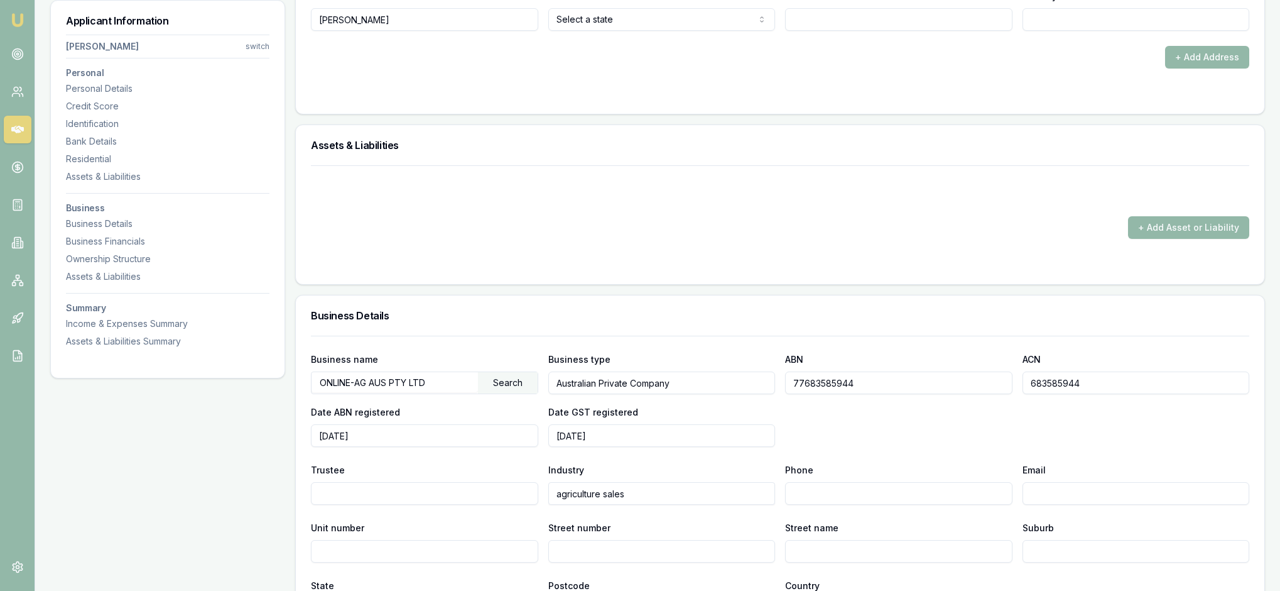
type input "[PERSON_NAME]"
select select "VIC"
type input "3634"
type input "[GEOGRAPHIC_DATA]"
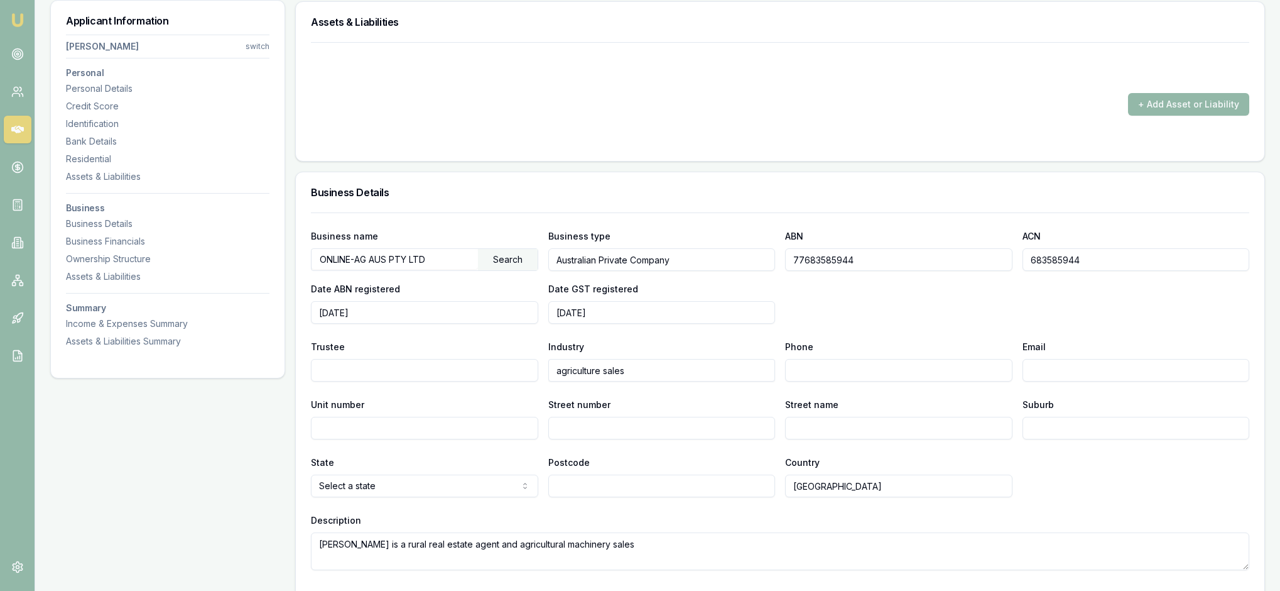
scroll to position [1570, 0]
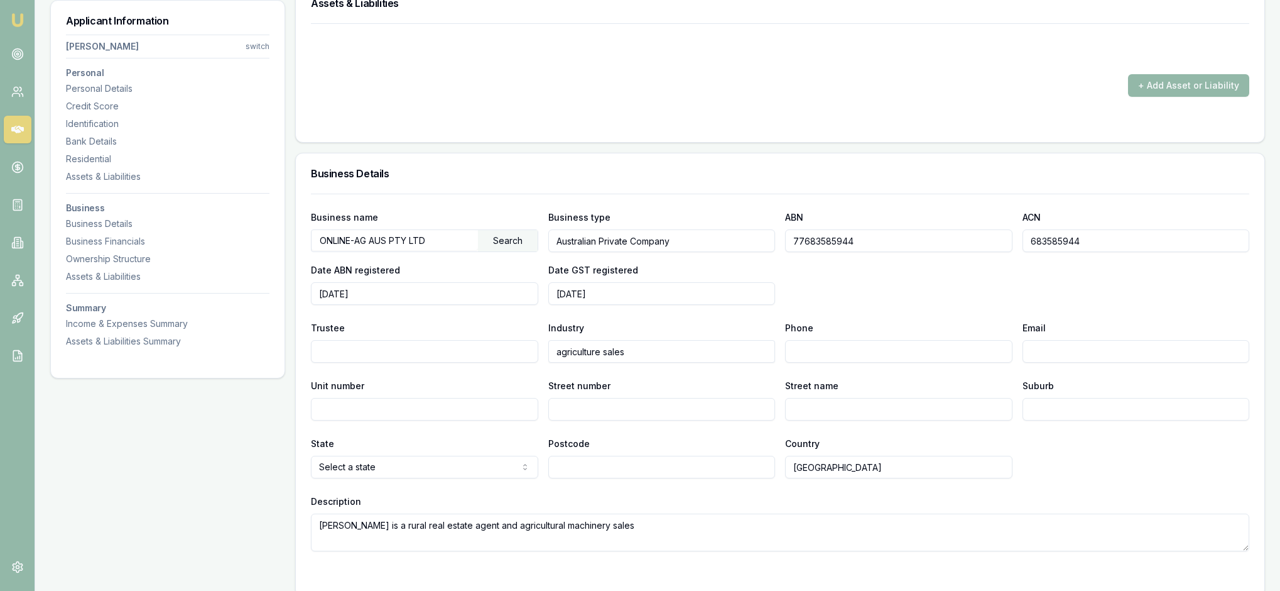
click at [944, 97] on div "+ Add Asset or Liability" at bounding box center [780, 60] width 939 height 74
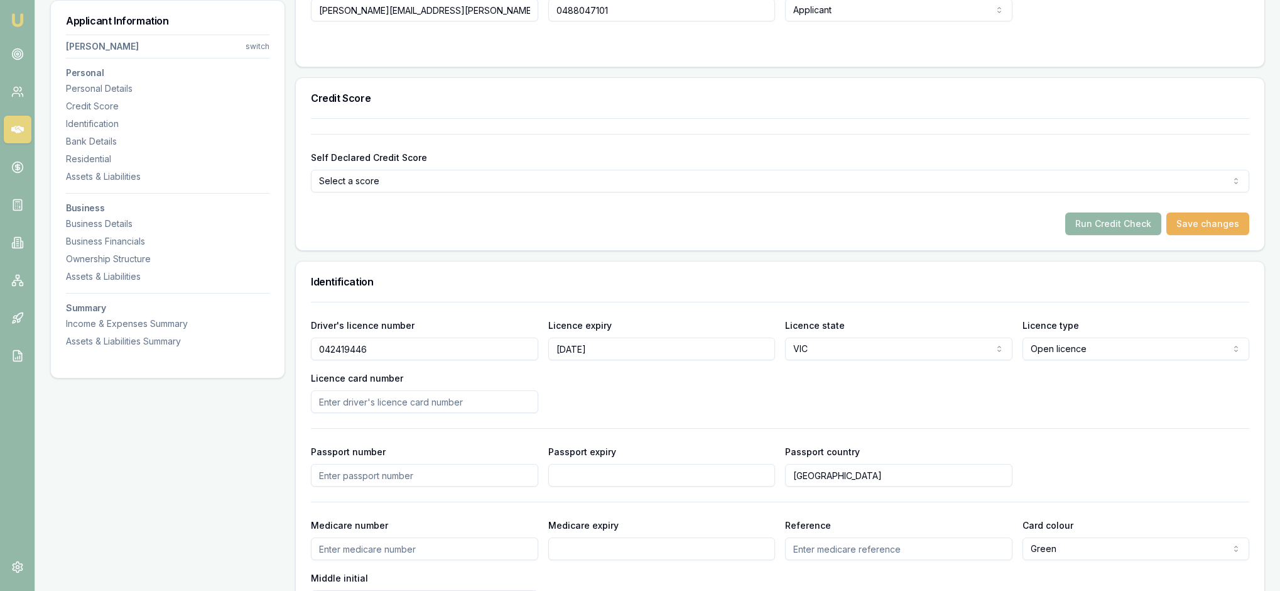
scroll to position [392, 0]
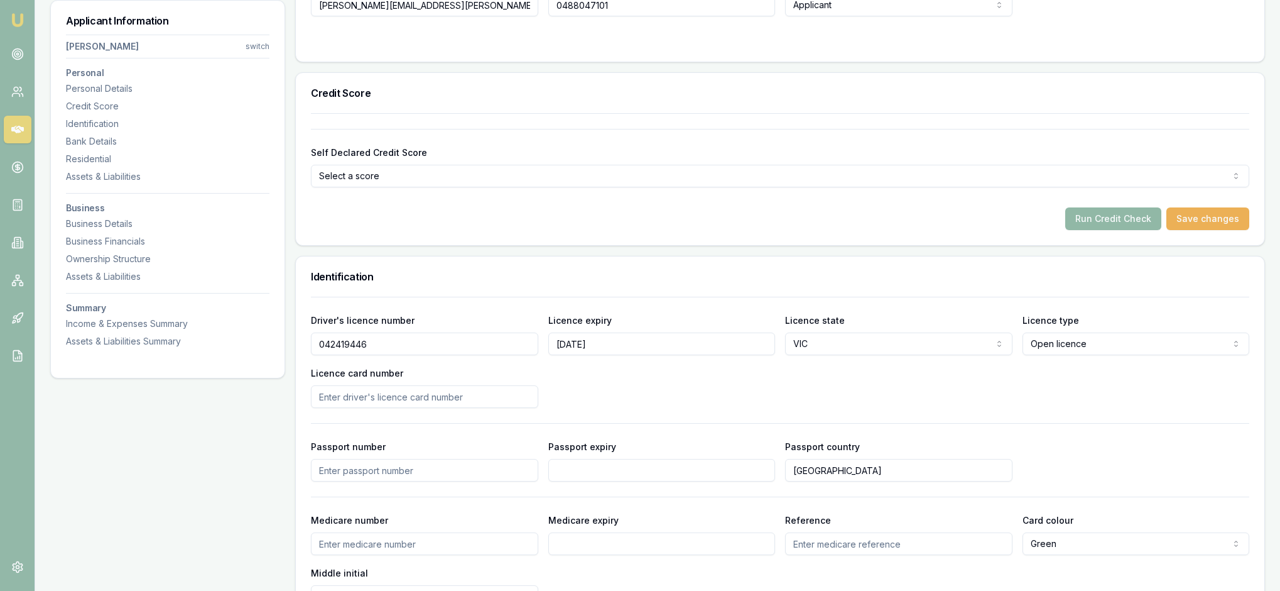
click at [1081, 230] on button "Run Credit Check" at bounding box center [1114, 218] width 96 height 23
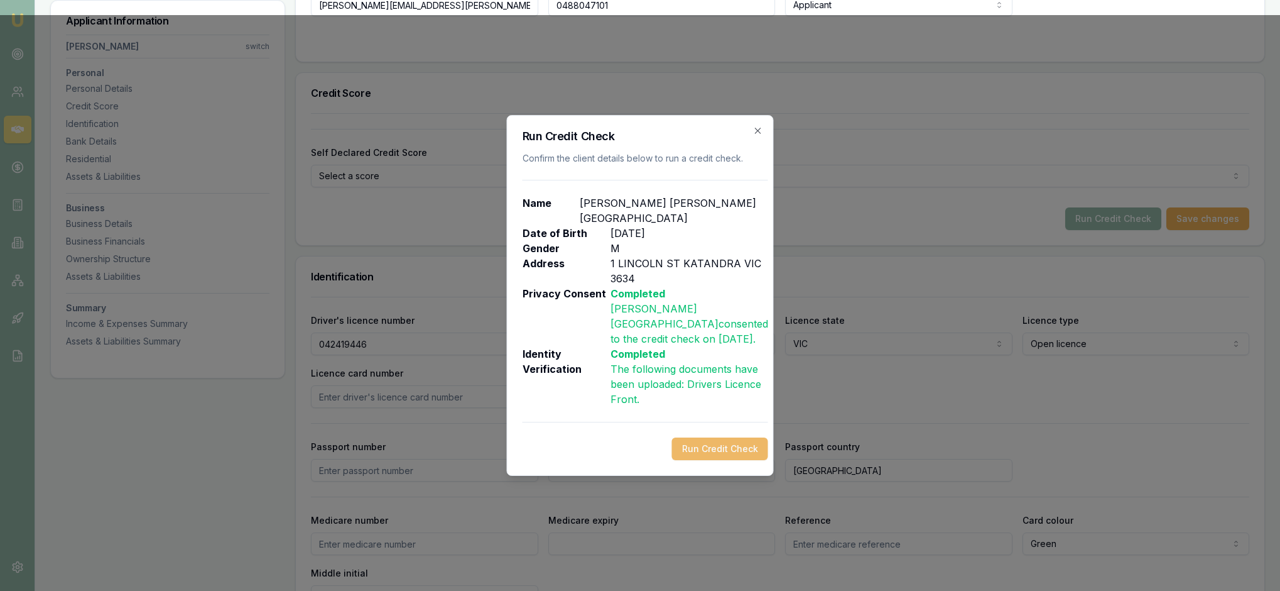
click at [695, 460] on button "Run Credit Check" at bounding box center [720, 448] width 96 height 23
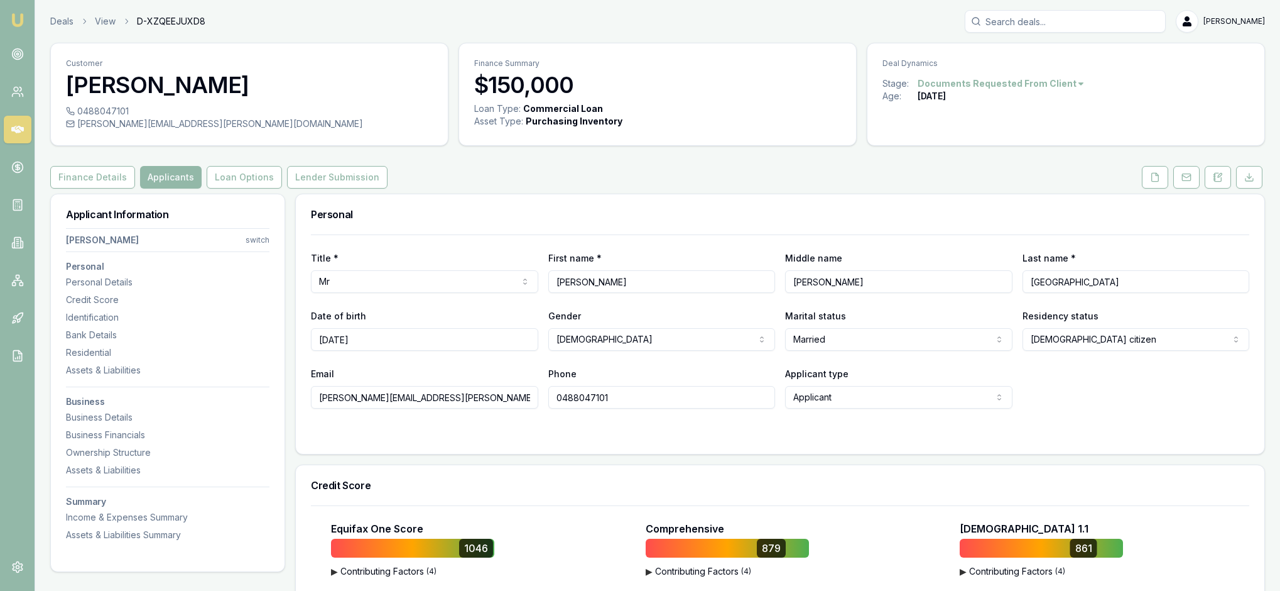
scroll to position [0, 0]
click at [543, 219] on h3 "Personal" at bounding box center [780, 214] width 939 height 10
click at [282, 188] on button "Loan Options" at bounding box center [244, 177] width 75 height 23
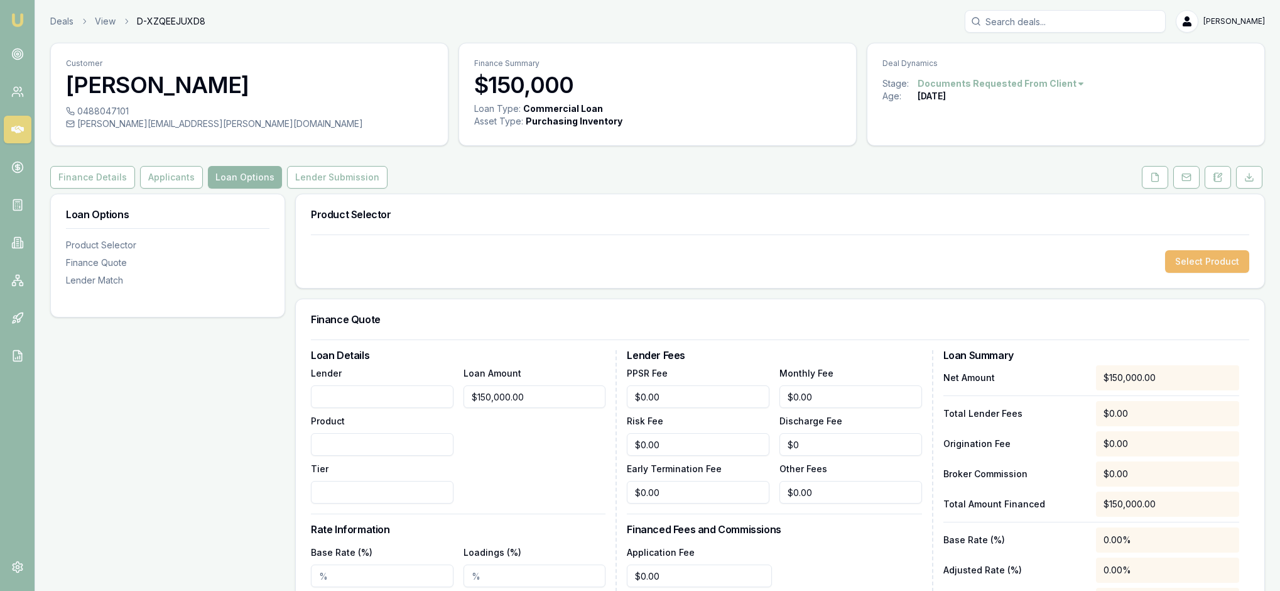
click at [1189, 273] on button "Select Product" at bounding box center [1208, 261] width 84 height 23
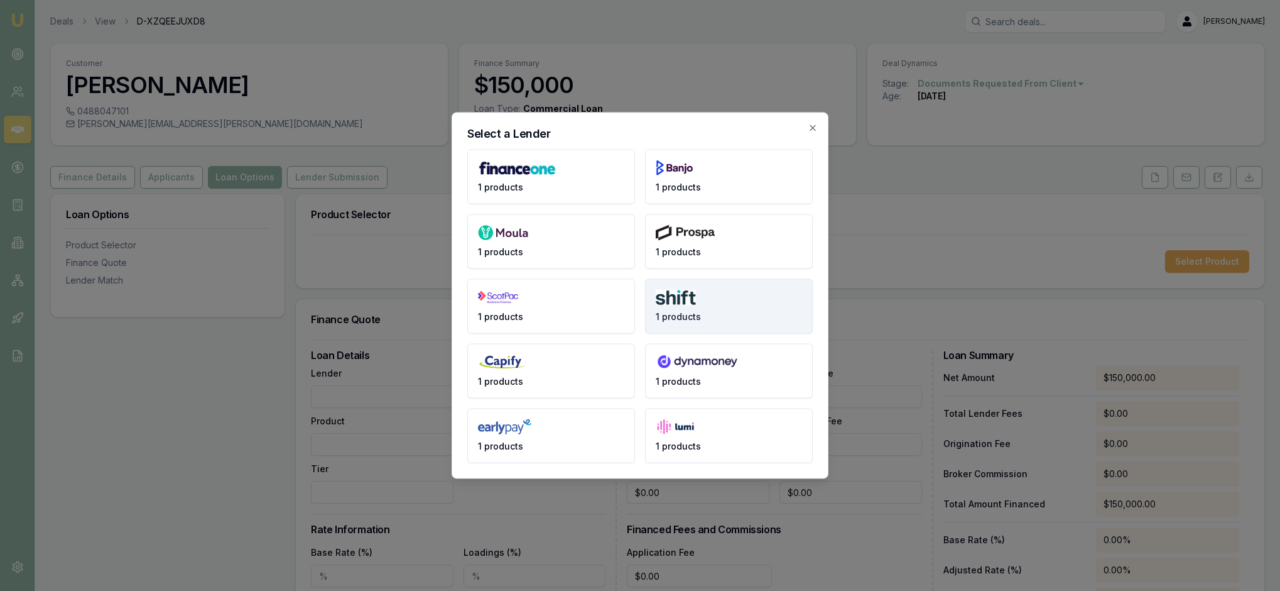
click at [713, 294] on button "1 products" at bounding box center [729, 306] width 168 height 55
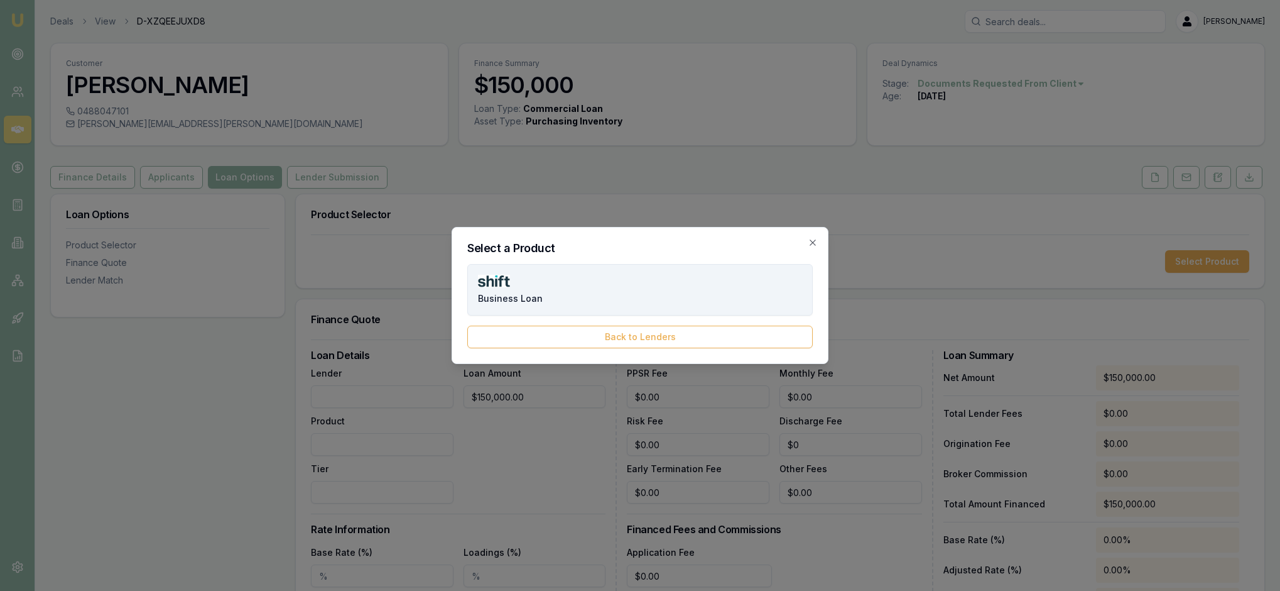
click at [685, 287] on button "Business Loan" at bounding box center [640, 290] width 346 height 52
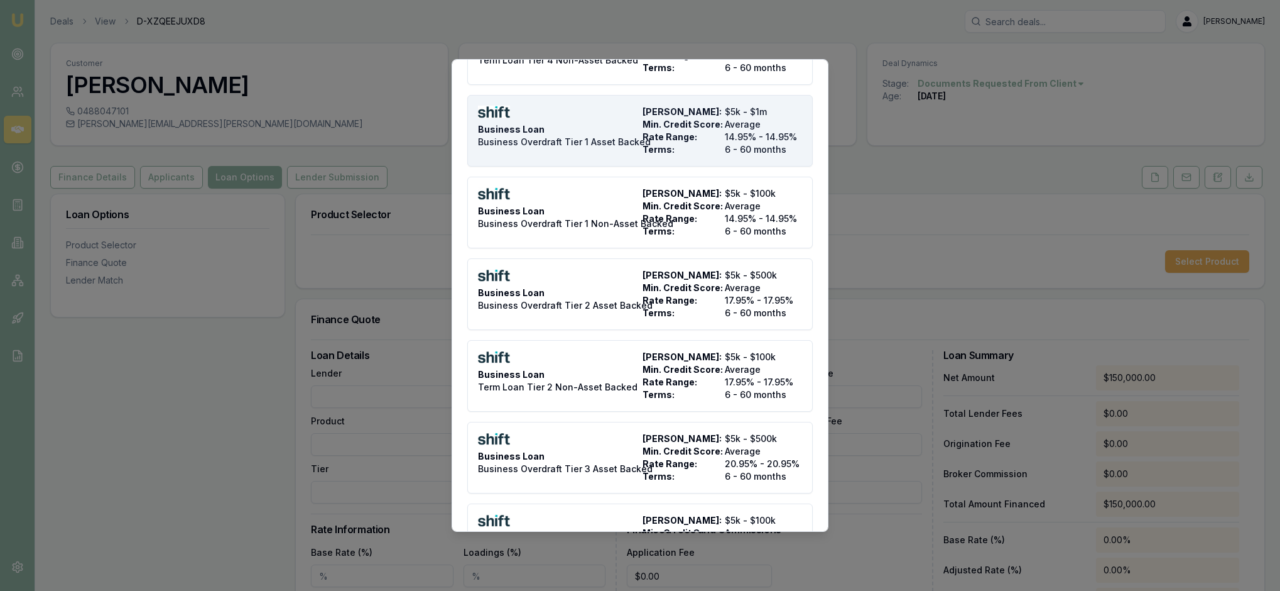
scroll to position [586, 0]
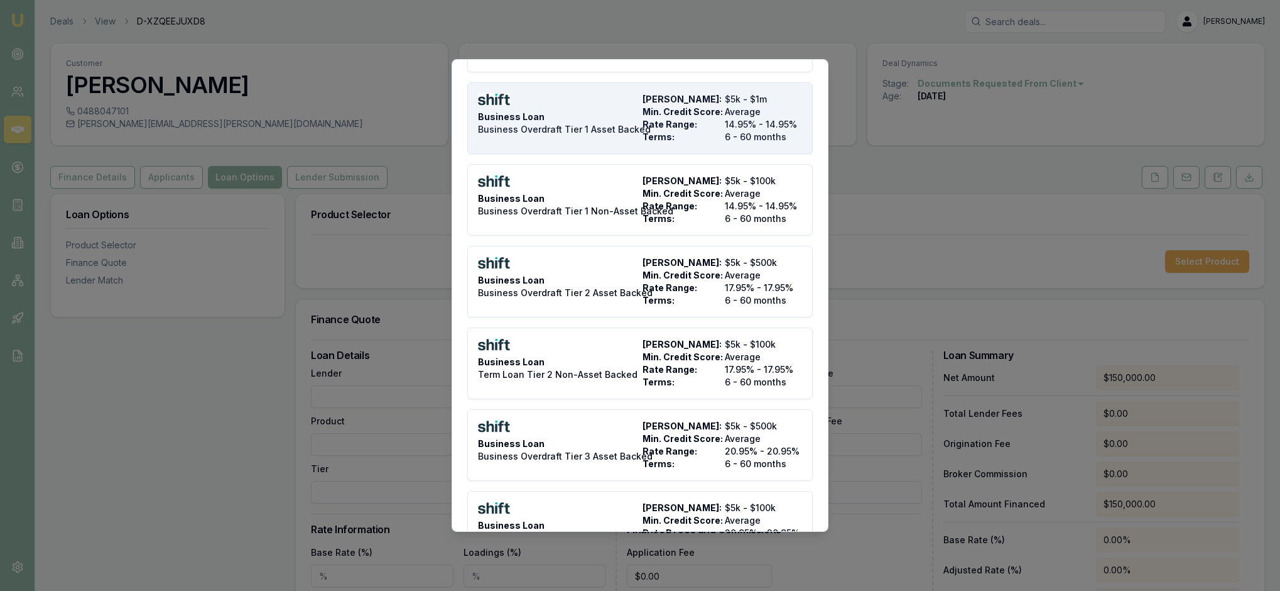
click at [689, 131] on span "Rate Range:" at bounding box center [681, 124] width 77 height 13
type input "Shift"
type input "Business Loan"
type input "Business Overdraft Tier 1 Asset Backed"
type input "14.95"
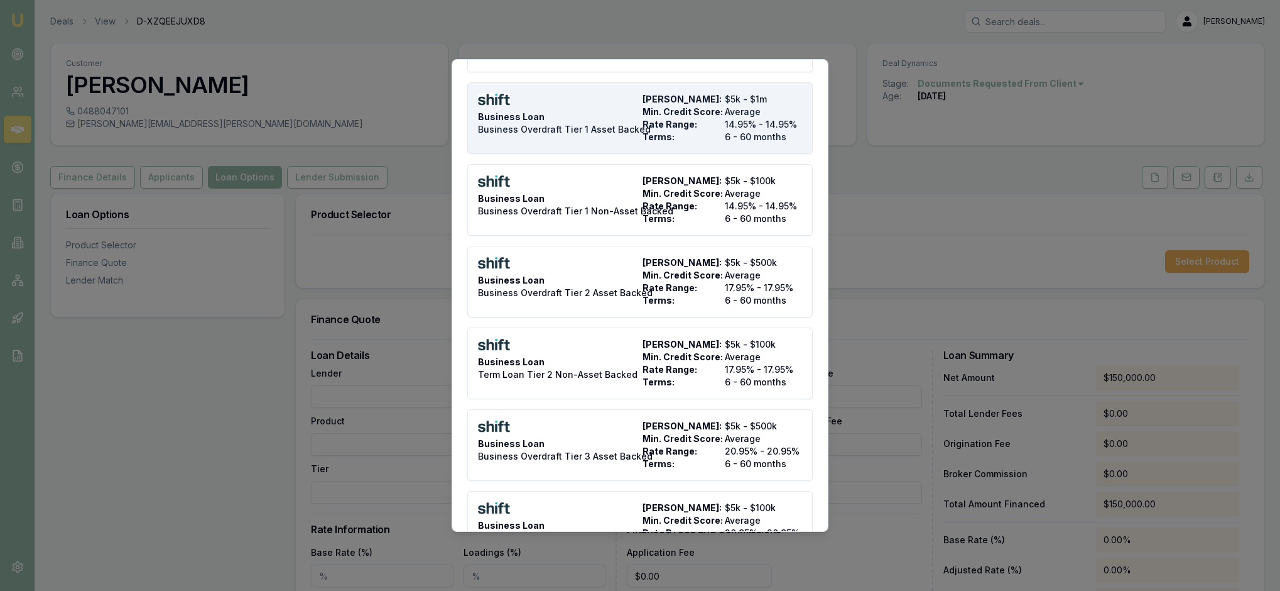
type input "6"
type input "2"
type input "$3,000.00"
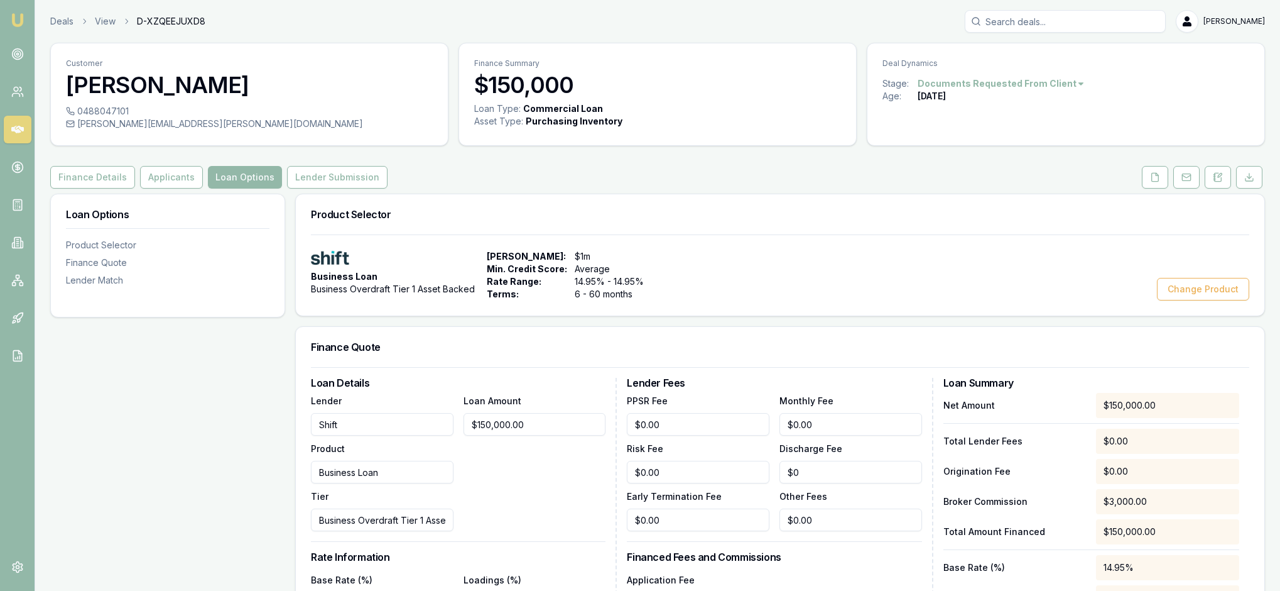
click at [860, 265] on div "Business Loan Business Overdraft Tier 1 Asset Backed Max Loan Amount: $1m Min. …" at bounding box center [780, 274] width 969 height 81
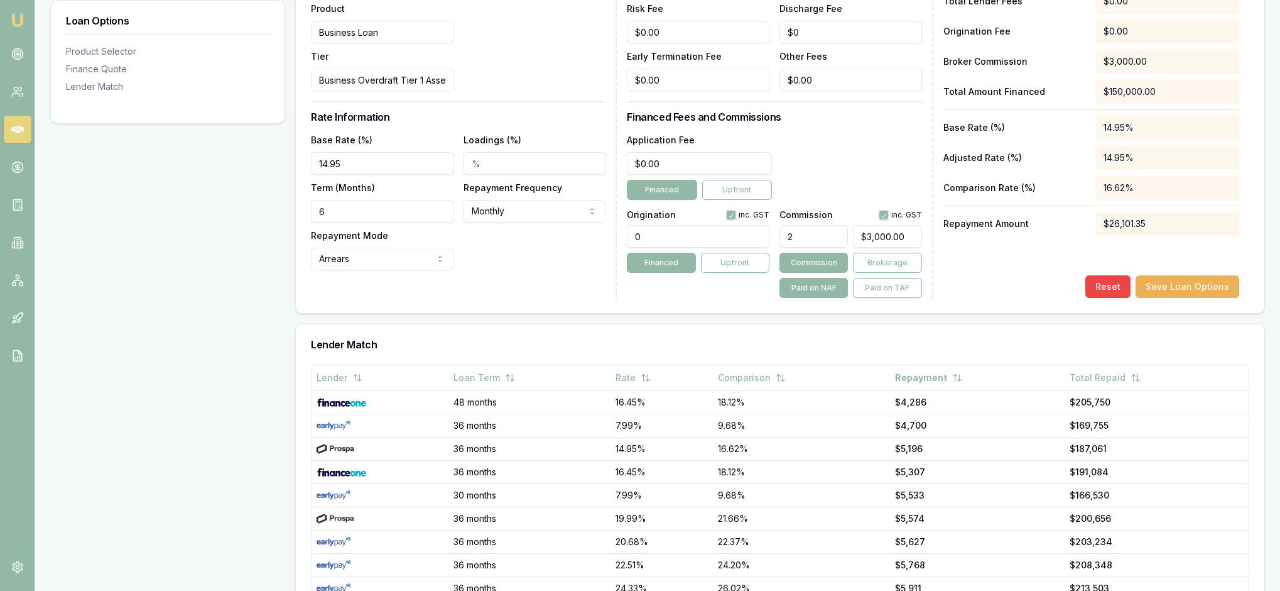
scroll to position [447, 0]
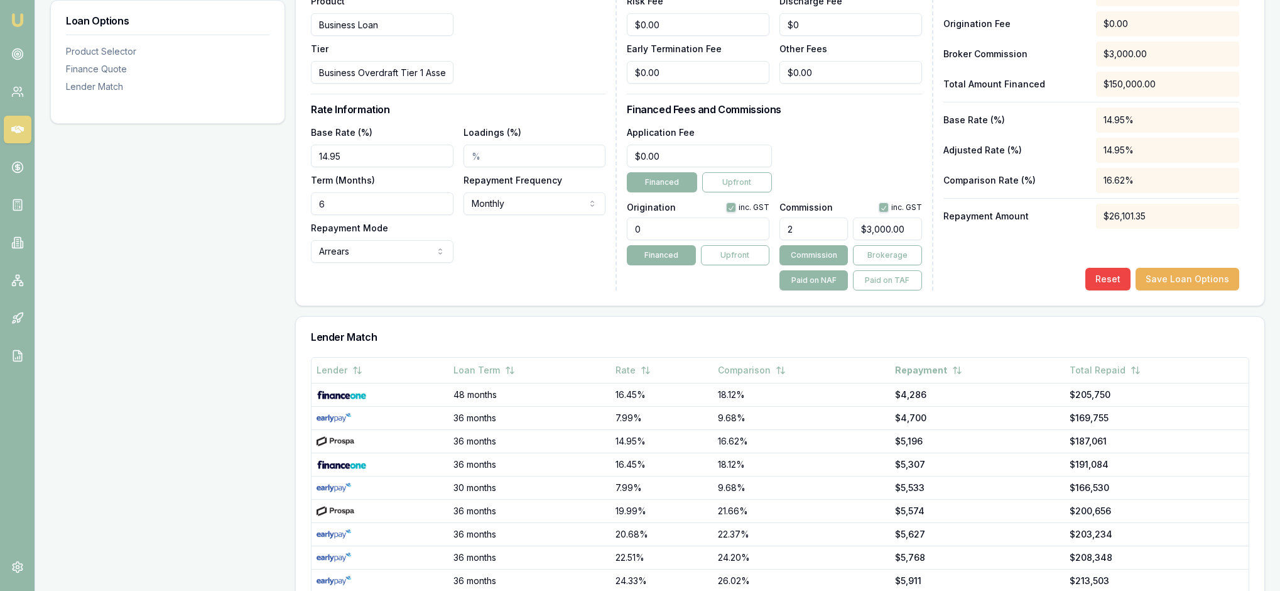
drag, startPoint x: 343, startPoint y: 283, endPoint x: 319, endPoint y: 281, distance: 23.9
click at [319, 215] on input "6" at bounding box center [382, 203] width 143 height 23
type input "60"
click at [542, 263] on div "Base Rate (%) 14.95 Loadings (%) Term (Months) 60 Repayment Frequency Monthly W…" at bounding box center [458, 193] width 295 height 138
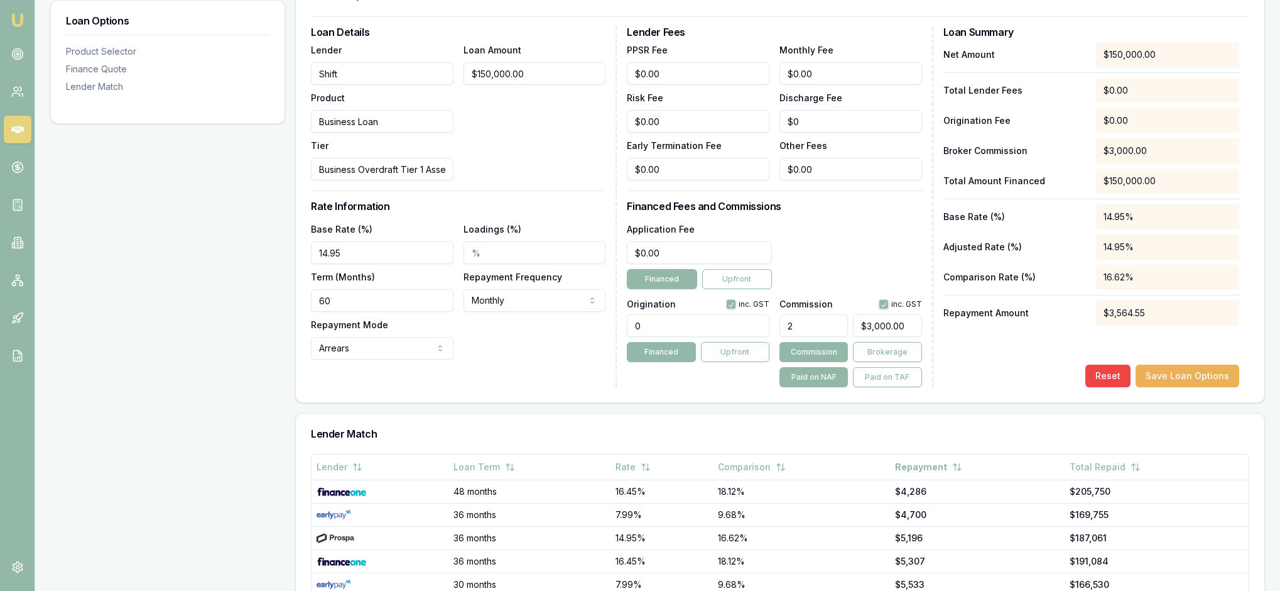
scroll to position [382, 0]
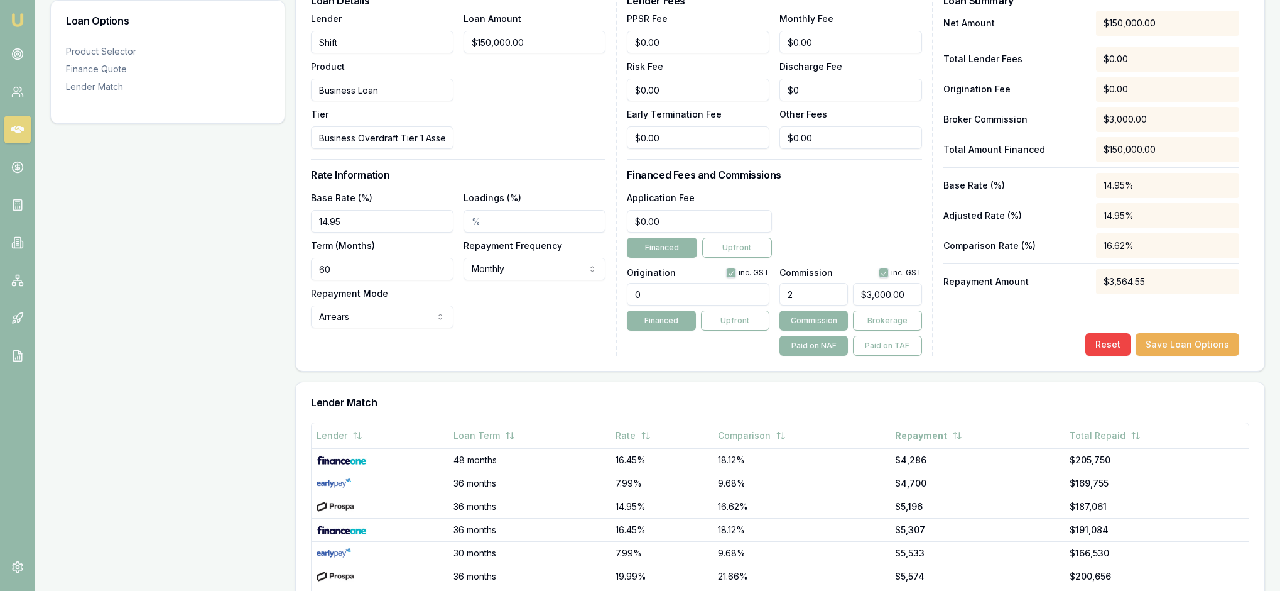
drag, startPoint x: 807, startPoint y: 379, endPoint x: 775, endPoint y: 374, distance: 31.8
click at [775, 356] on div "Origination inc. GST 0 Financed Upfront Commission inc. GST 2 $3,000.00 Commiss…" at bounding box center [774, 309] width 295 height 93
type input "3"
type input "$4,500.00"
type input "3.00%"
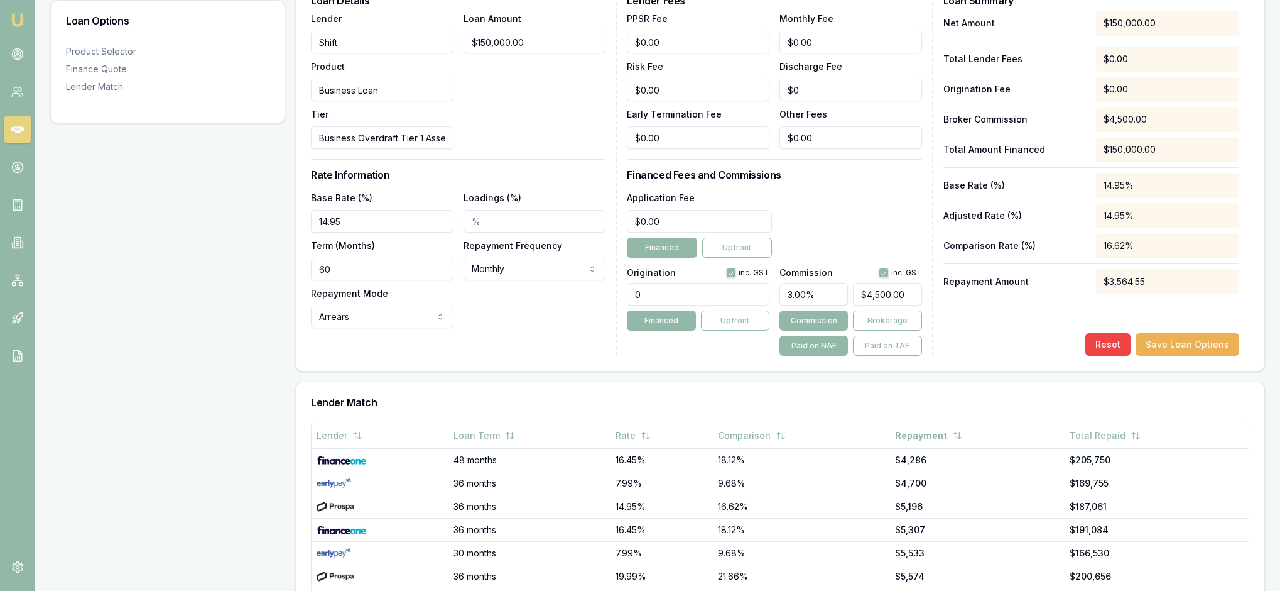
click at [834, 258] on div "Application Fee $0.00 Financed Upfront" at bounding box center [774, 224] width 295 height 68
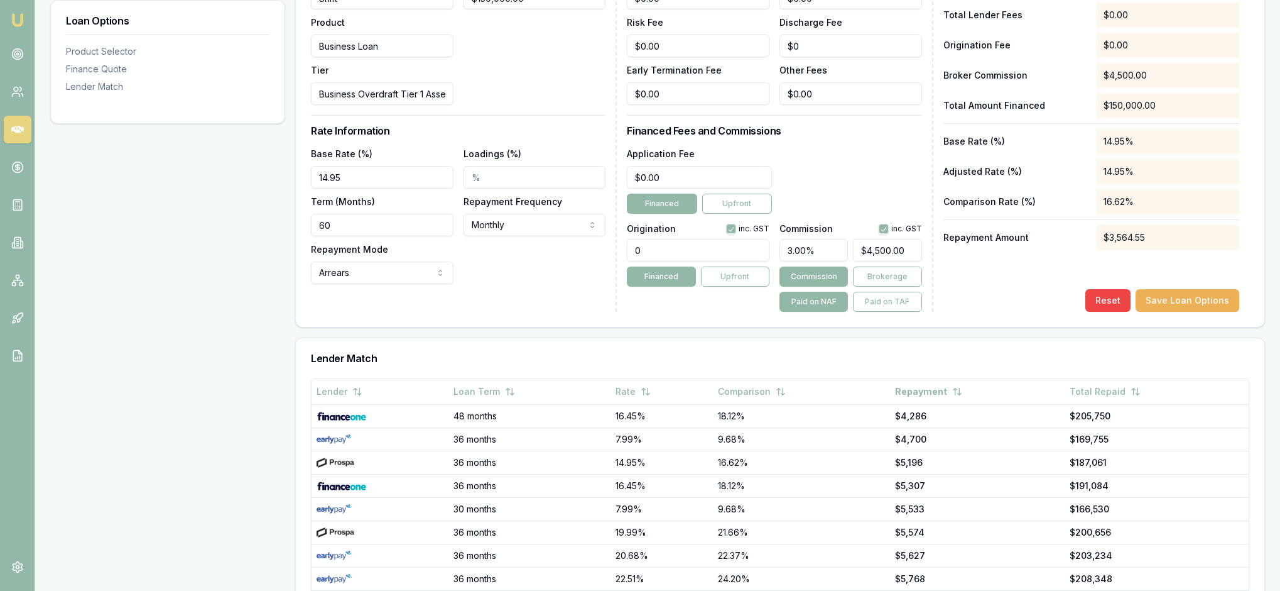
scroll to position [379, 0]
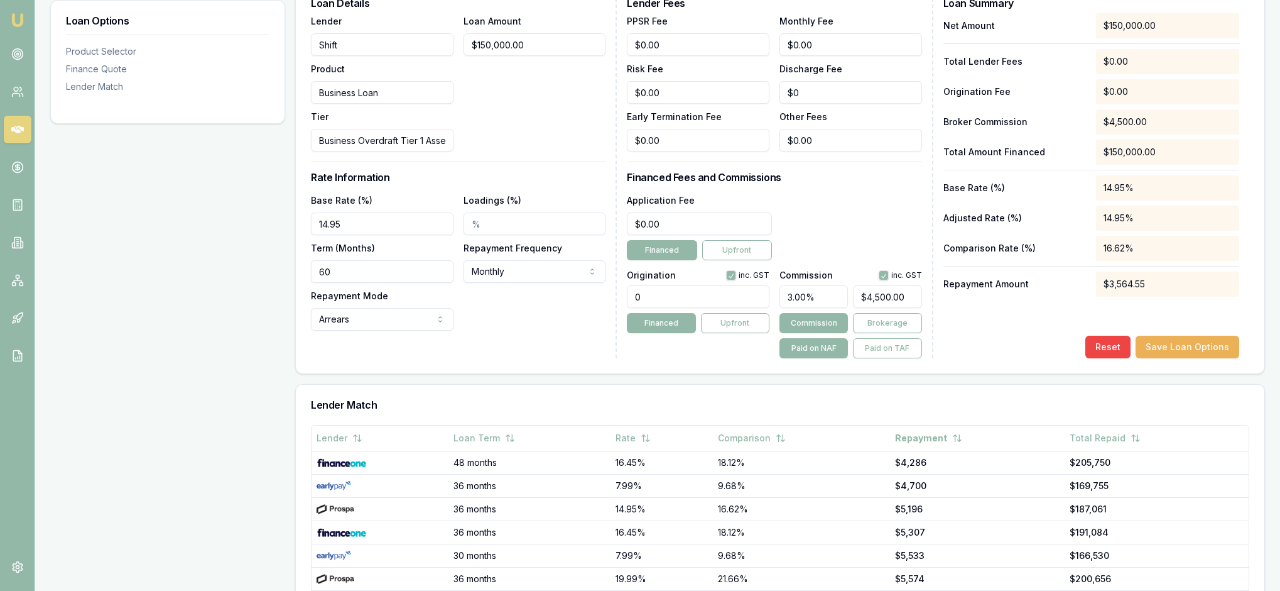
click at [981, 358] on div "Net Amount $150,000.00 Total Lender Fees $0.00 Origination Fee $0.00 Broker Com…" at bounding box center [1092, 185] width 296 height 345
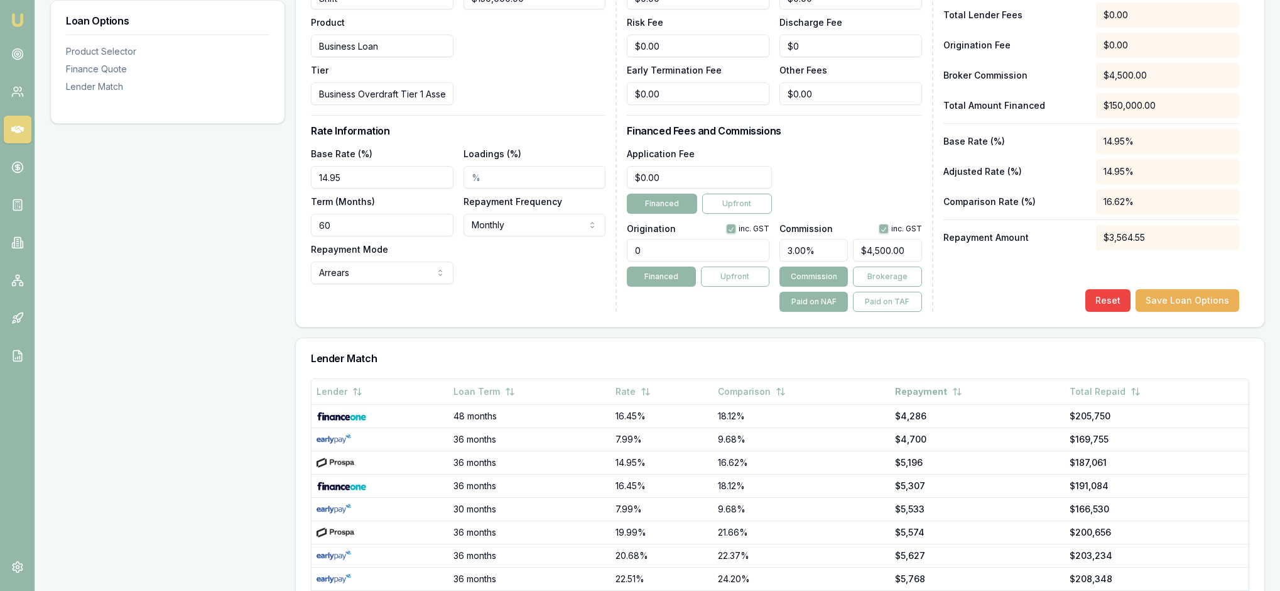
scroll to position [451, 0]
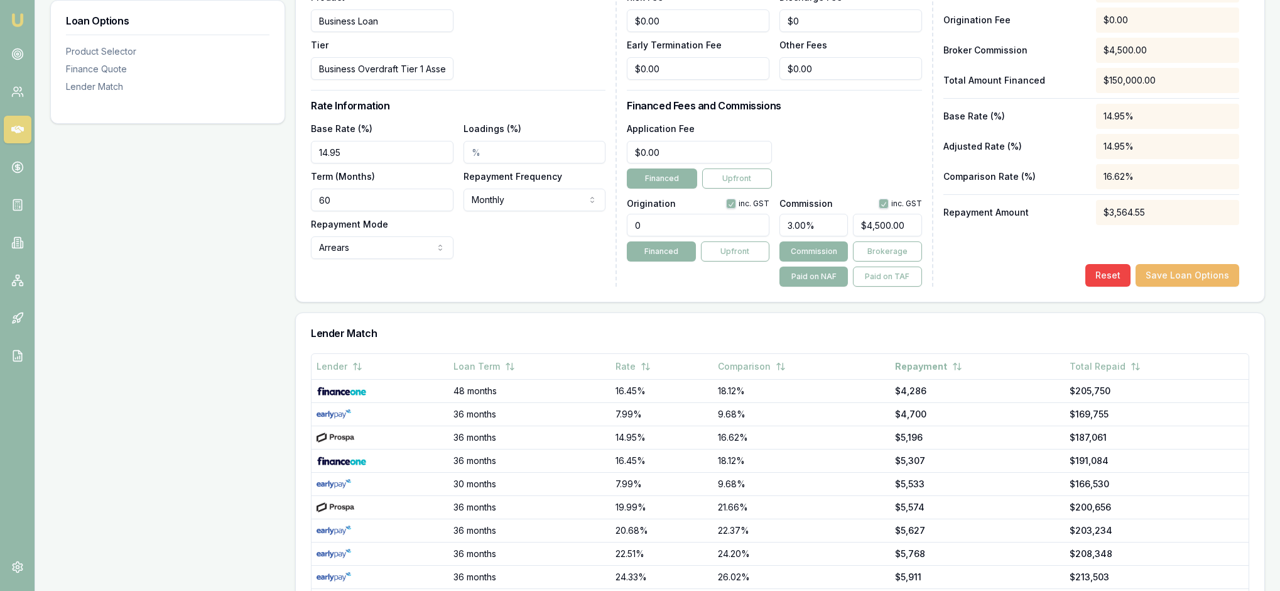
click at [1180, 287] on button "Save Loan Options" at bounding box center [1188, 275] width 104 height 23
drag, startPoint x: 807, startPoint y: 309, endPoint x: 778, endPoint y: 304, distance: 29.3
click at [778, 287] on div "Origination inc. GST 0 Financed Upfront Commission inc. GST 3 $4,500.00 Commiss…" at bounding box center [774, 240] width 295 height 93
type input "2"
type input "$3,000.00"
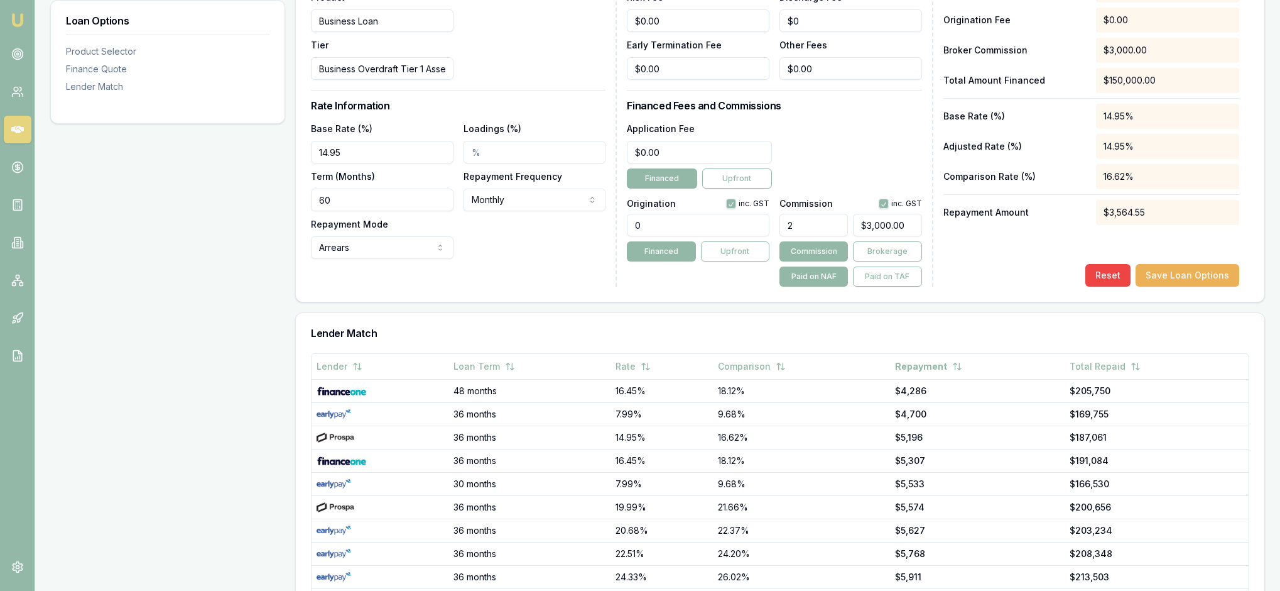
type input "2.00%"
click at [996, 287] on div "Reset Save Loan Options" at bounding box center [1092, 275] width 296 height 23
click at [1188, 287] on button "Save Loan Options" at bounding box center [1188, 275] width 104 height 23
click at [279, 215] on div "Loan Options Product Selector Finance Quote Lender Match" at bounding box center [167, 204] width 235 height 925
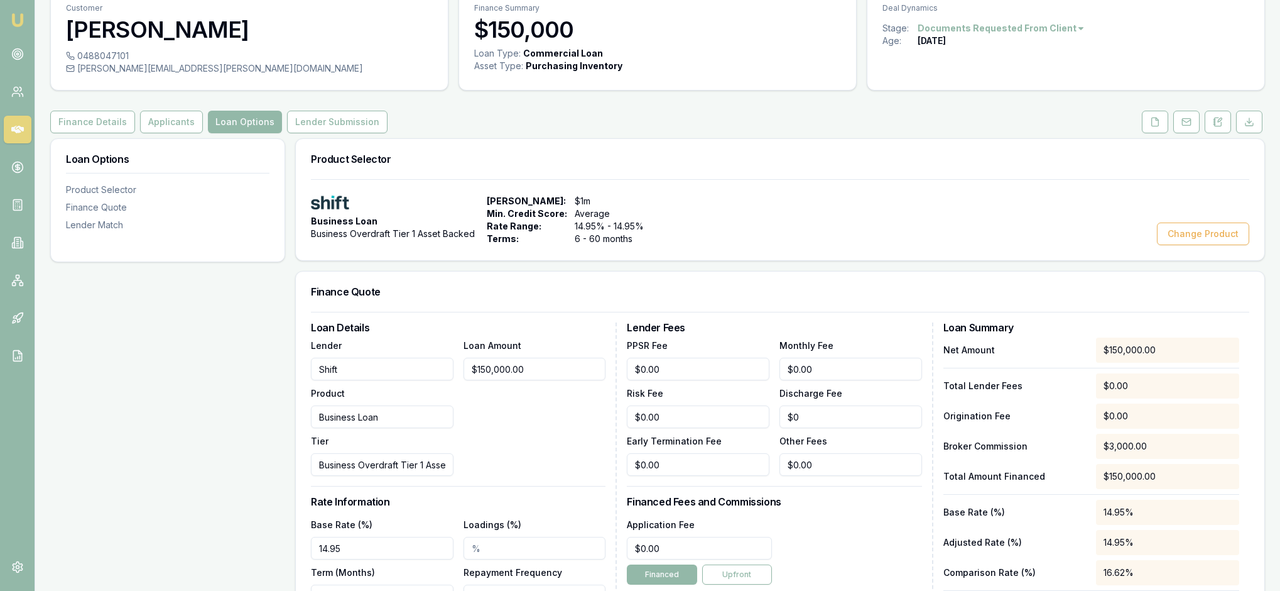
scroll to position [52, 0]
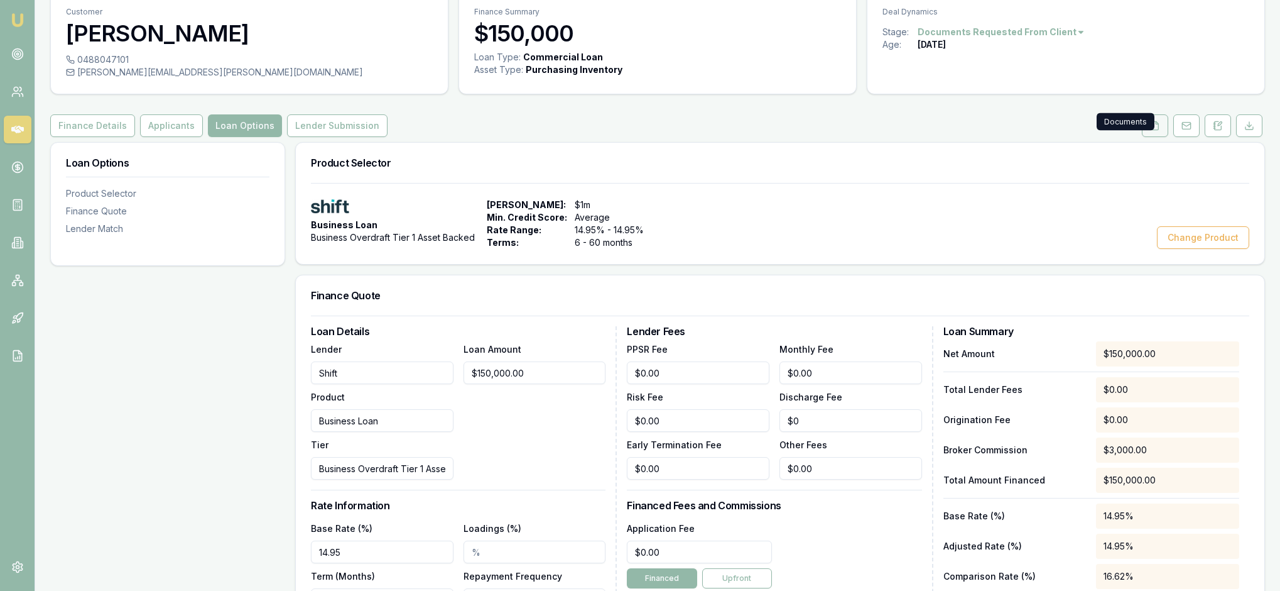
click at [1150, 131] on icon at bounding box center [1155, 126] width 10 height 10
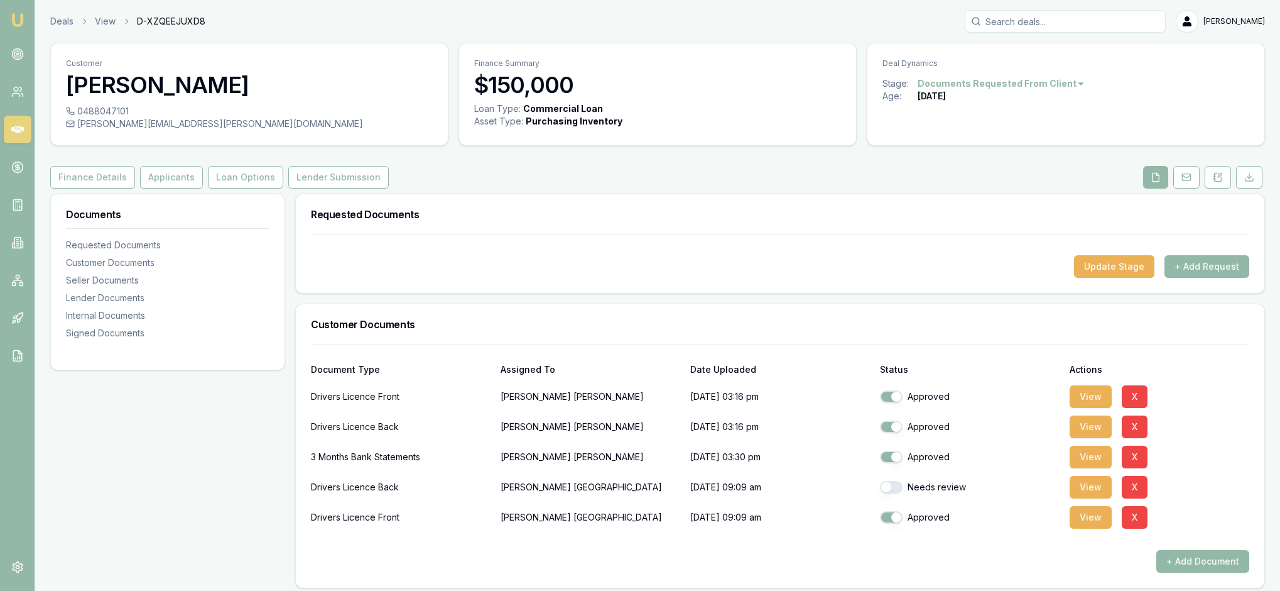
click at [794, 293] on div "Update Stage + Add Request" at bounding box center [780, 263] width 969 height 58
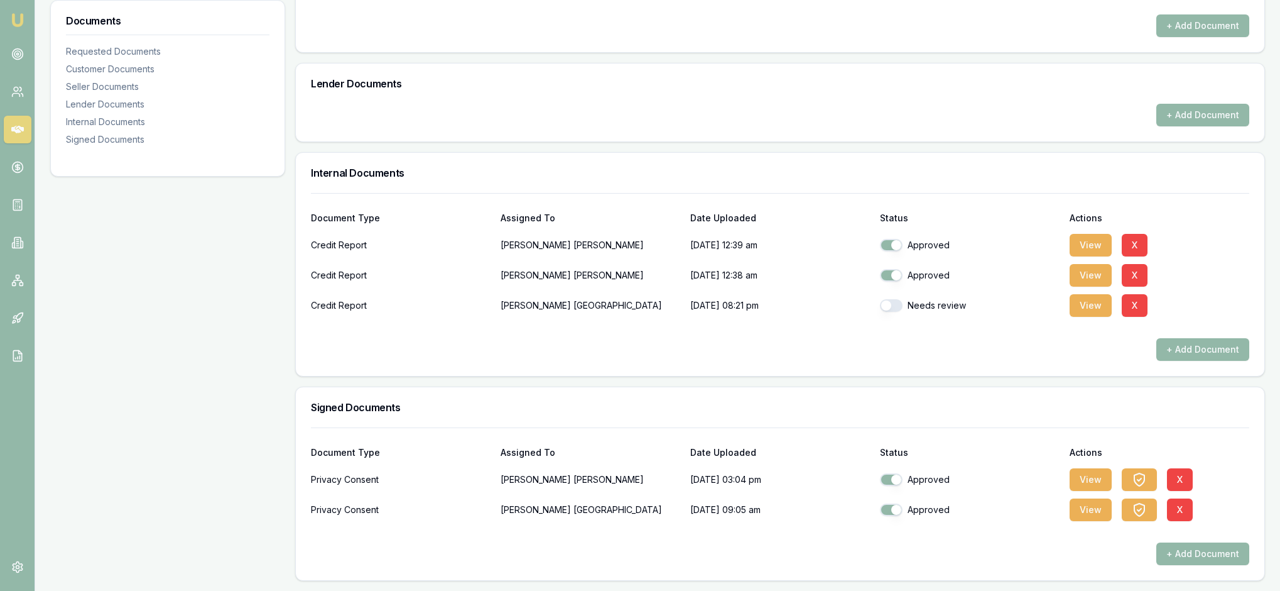
scroll to position [574, 0]
click at [1088, 317] on button "View" at bounding box center [1091, 305] width 42 height 23
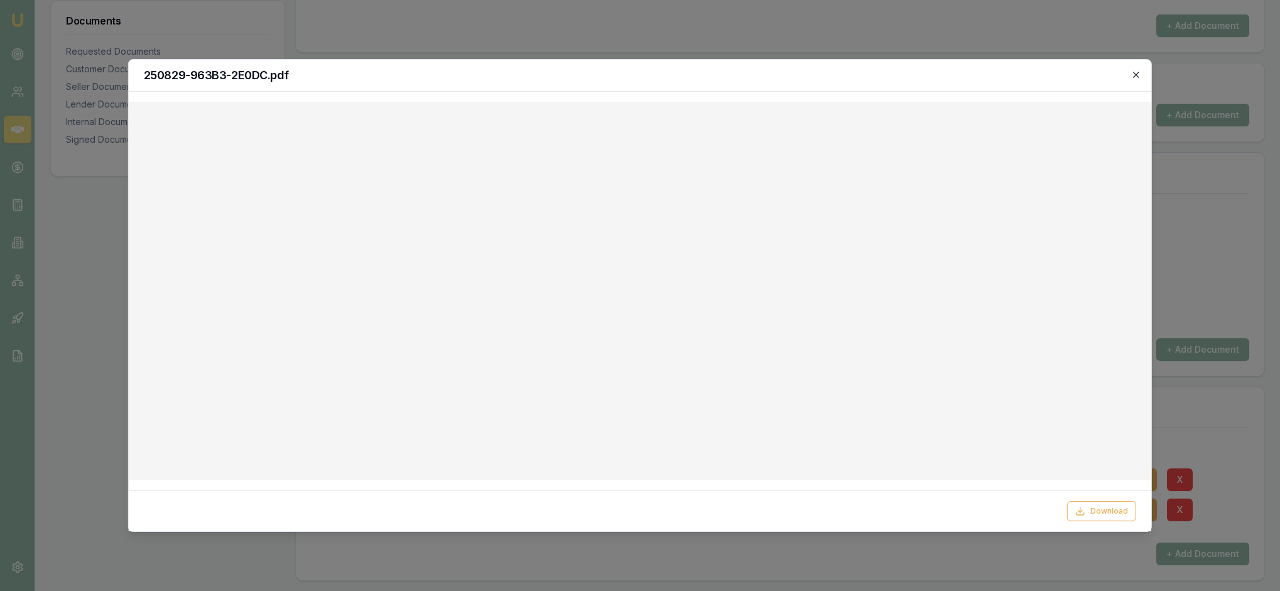
click at [1133, 75] on icon "button" at bounding box center [1136, 75] width 6 height 6
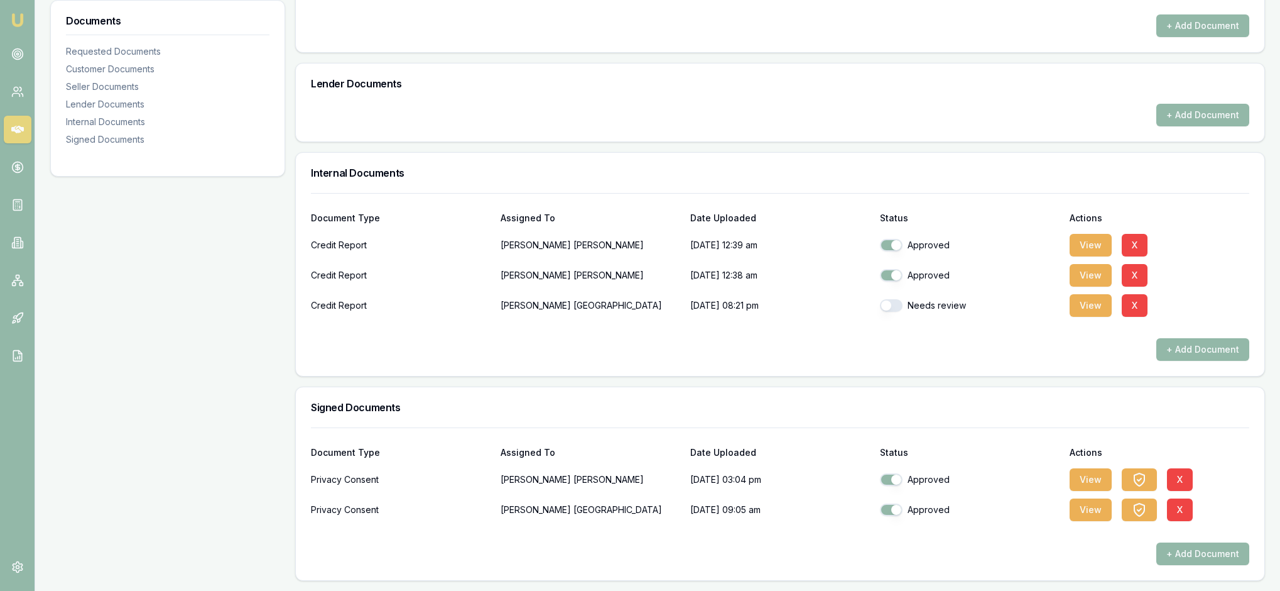
click at [897, 312] on button "button" at bounding box center [891, 305] width 23 height 13
checkbox input "true"
click at [1095, 287] on button "View" at bounding box center [1091, 275] width 42 height 23
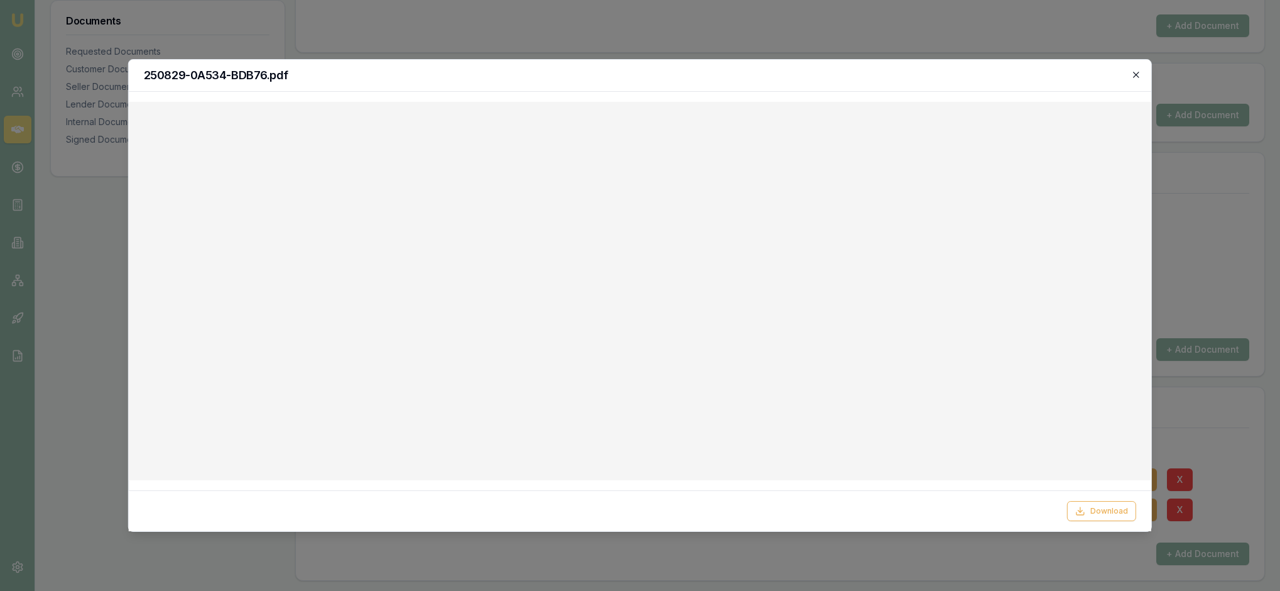
click at [1135, 77] on icon "button" at bounding box center [1136, 75] width 6 height 6
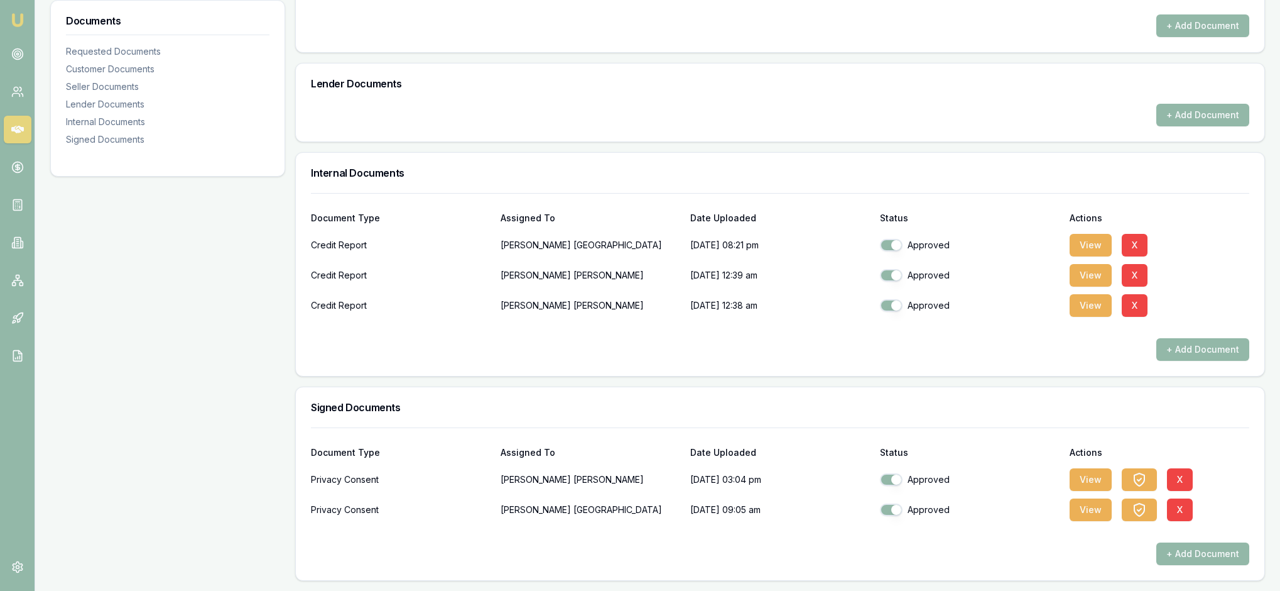
click at [1004, 193] on div "Internal Documents" at bounding box center [780, 173] width 969 height 40
